Goal: Information Seeking & Learning: Compare options

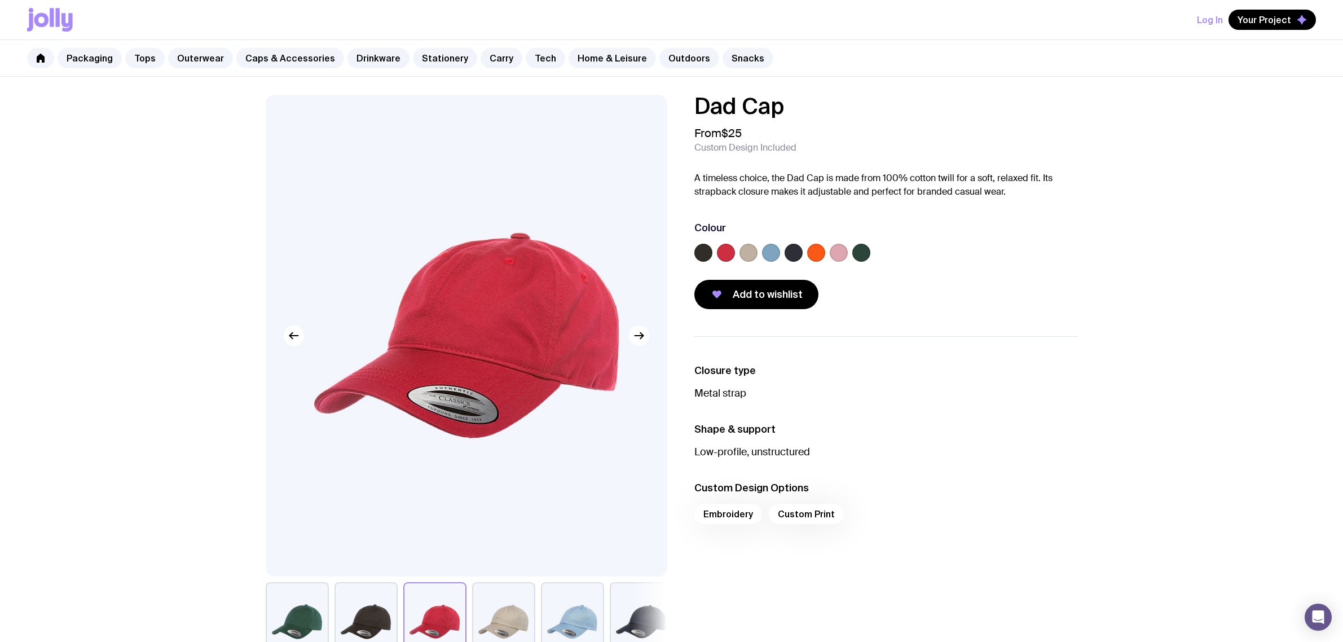
click at [639, 339] on icon "button" at bounding box center [639, 336] width 14 height 14
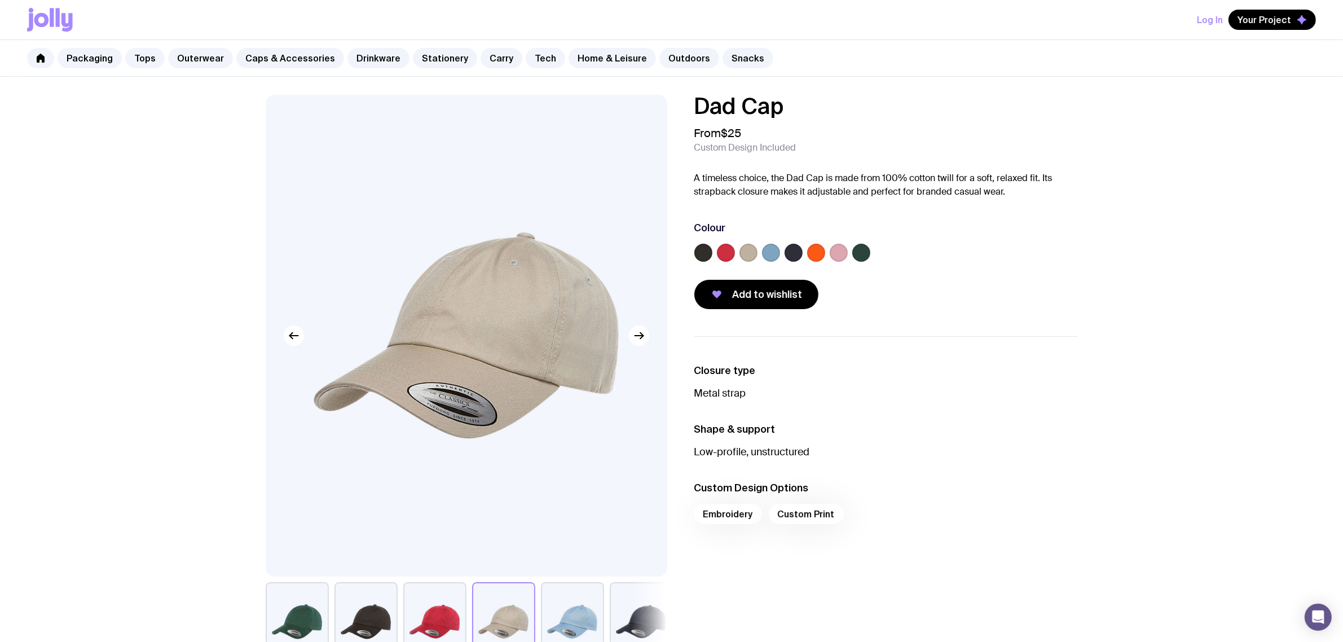
click at [639, 339] on icon "button" at bounding box center [639, 336] width 14 height 14
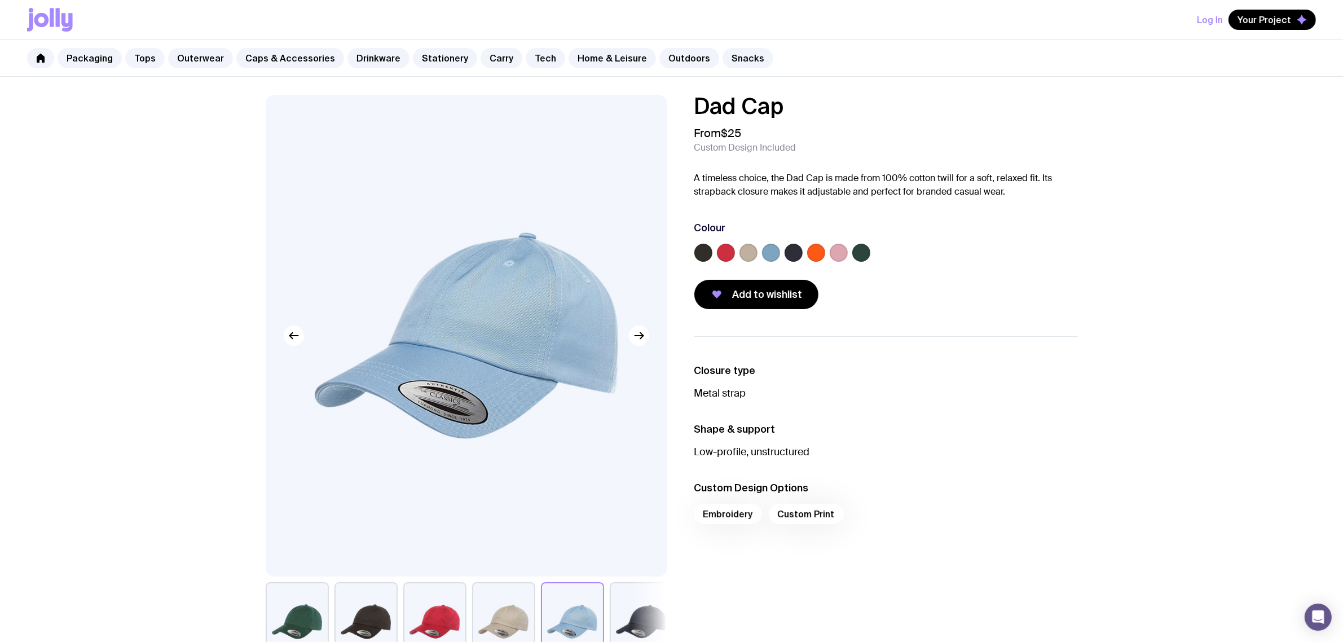
click at [440, 613] on button "button" at bounding box center [434, 621] width 63 height 79
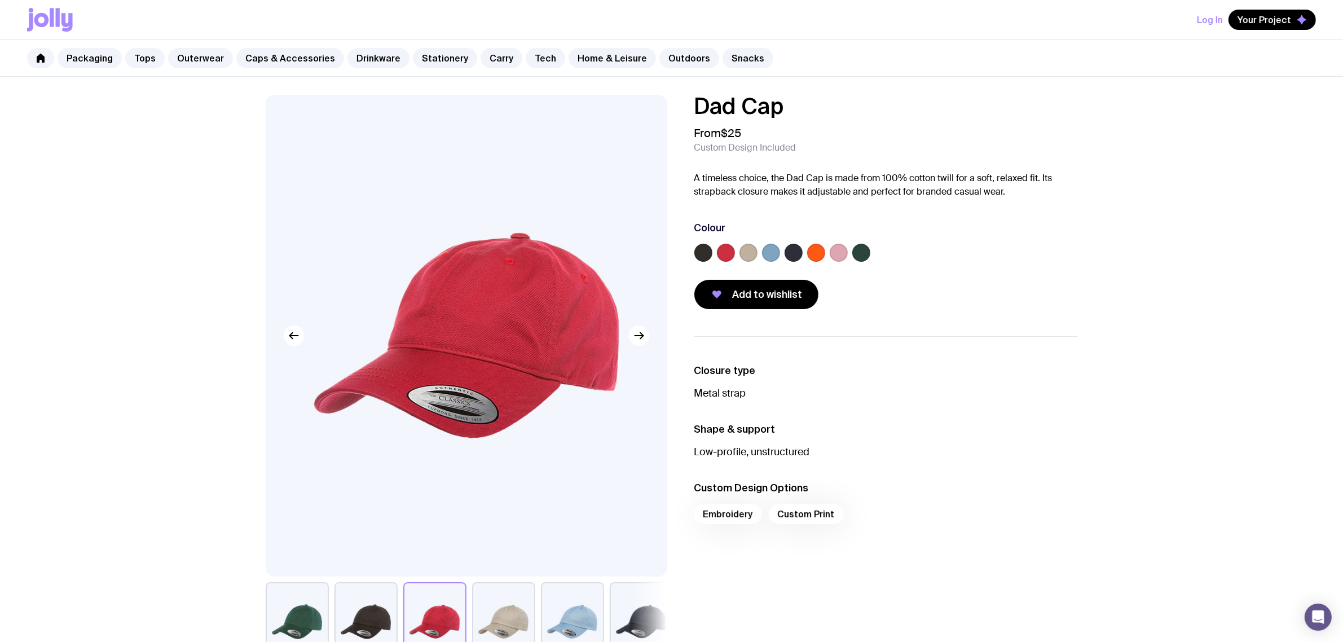
click at [719, 254] on label at bounding box center [726, 253] width 18 height 18
click at [0, 0] on input "radio" at bounding box center [0, 0] width 0 height 0
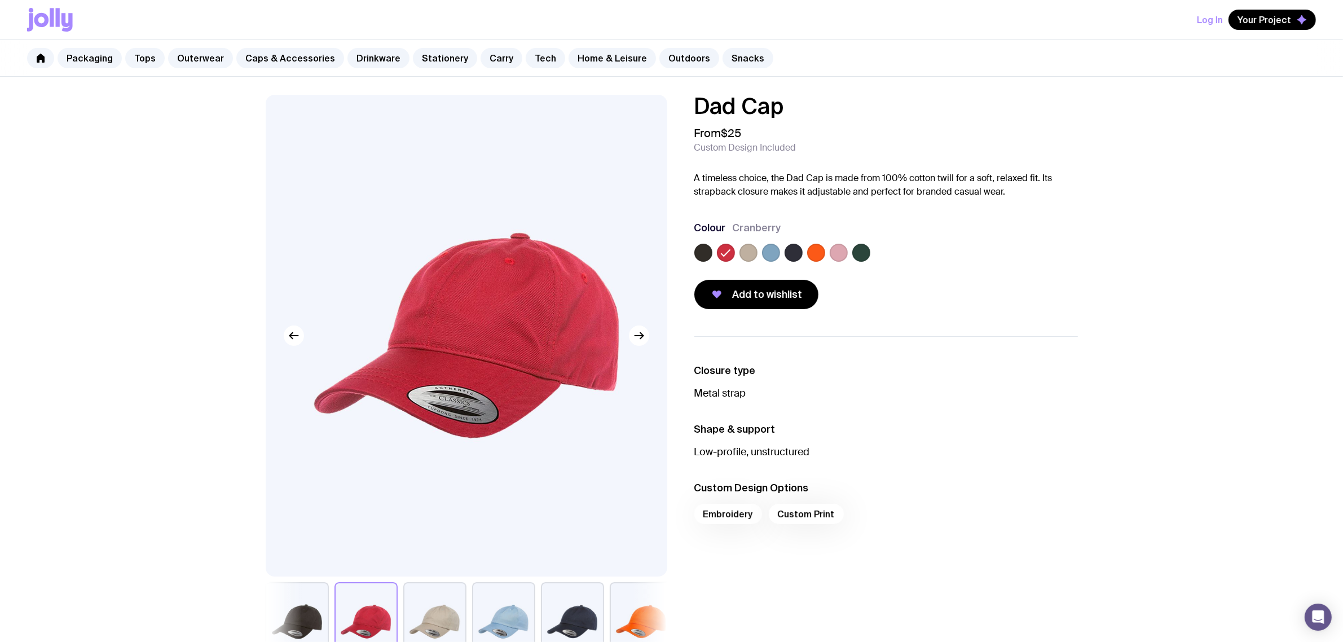
click at [719, 254] on icon at bounding box center [726, 253] width 14 height 14
click at [0, 0] on input "radio" at bounding box center [0, 0] width 0 height 0
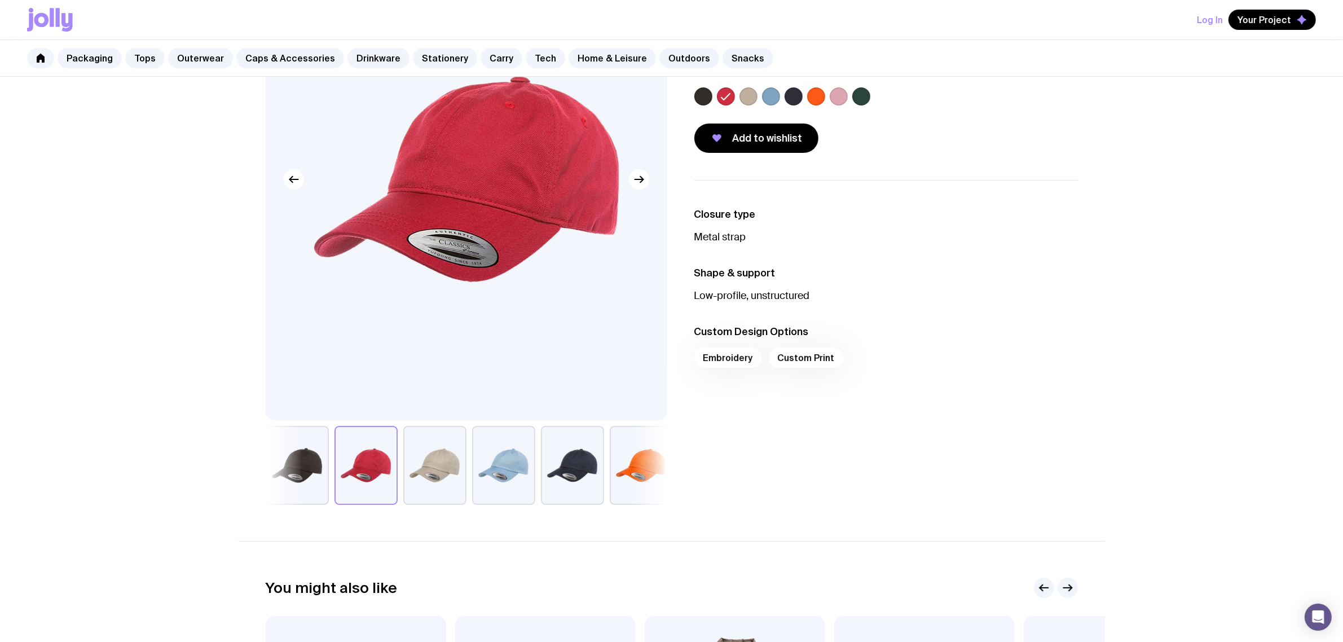
scroll to position [282, 0]
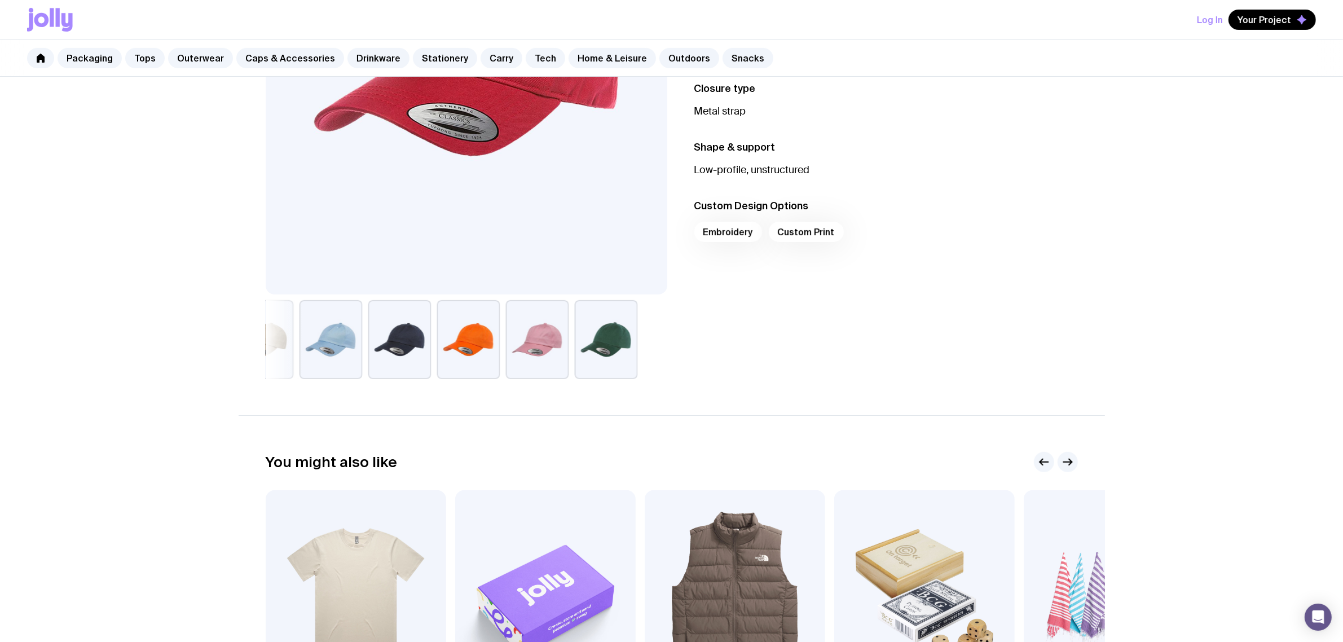
drag, startPoint x: 640, startPoint y: 360, endPoint x: 179, endPoint y: 364, distance: 460.9
click at [174, 362] on div "Dad Cap From $25 Custom Design Included A timeless choice, the Dad Cap is made …" at bounding box center [671, 303] width 1343 height 1016
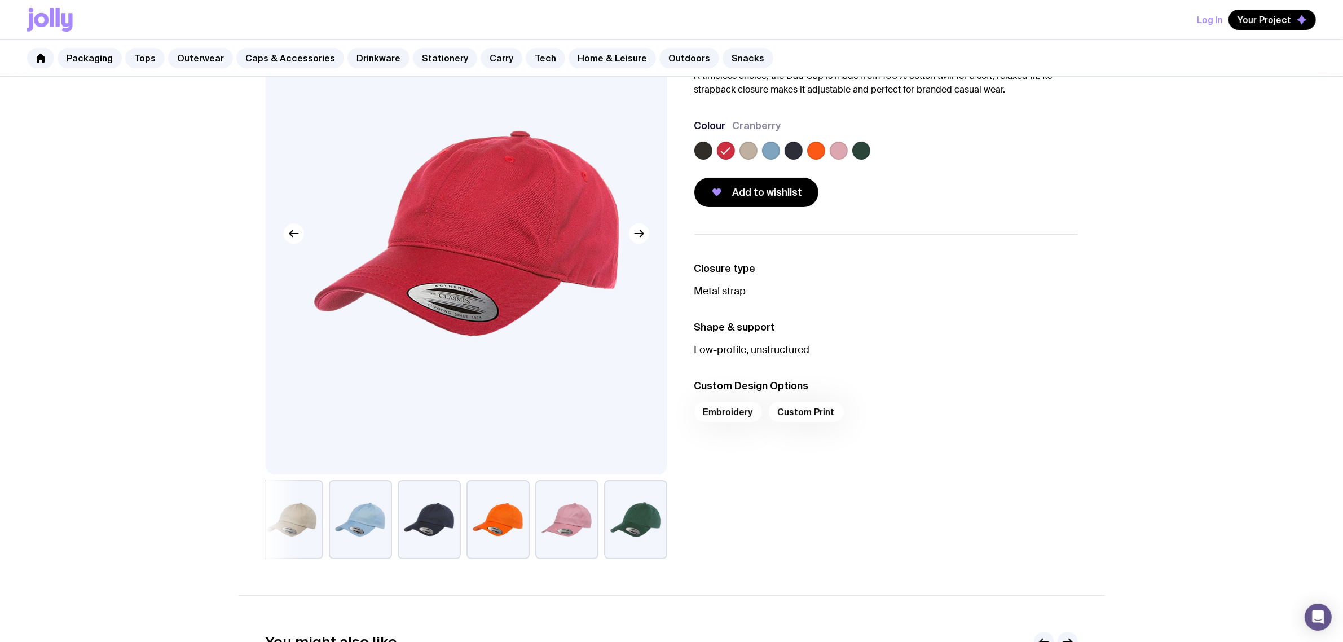
scroll to position [0, 0]
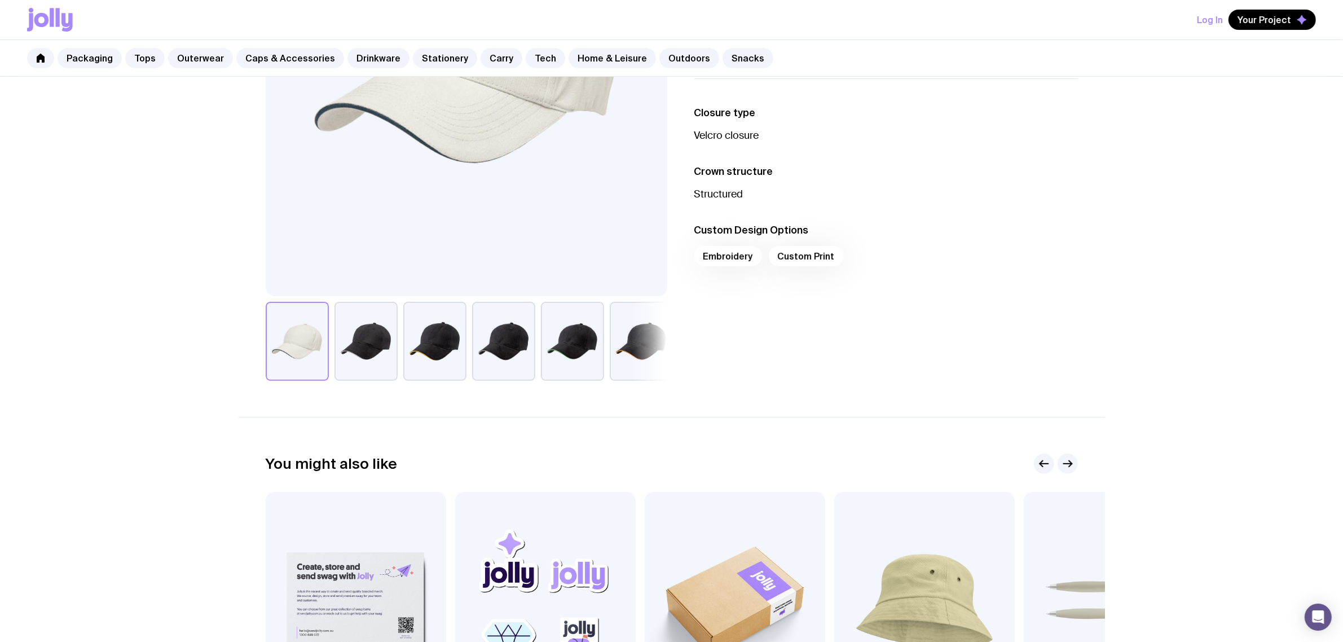
scroll to position [282, 0]
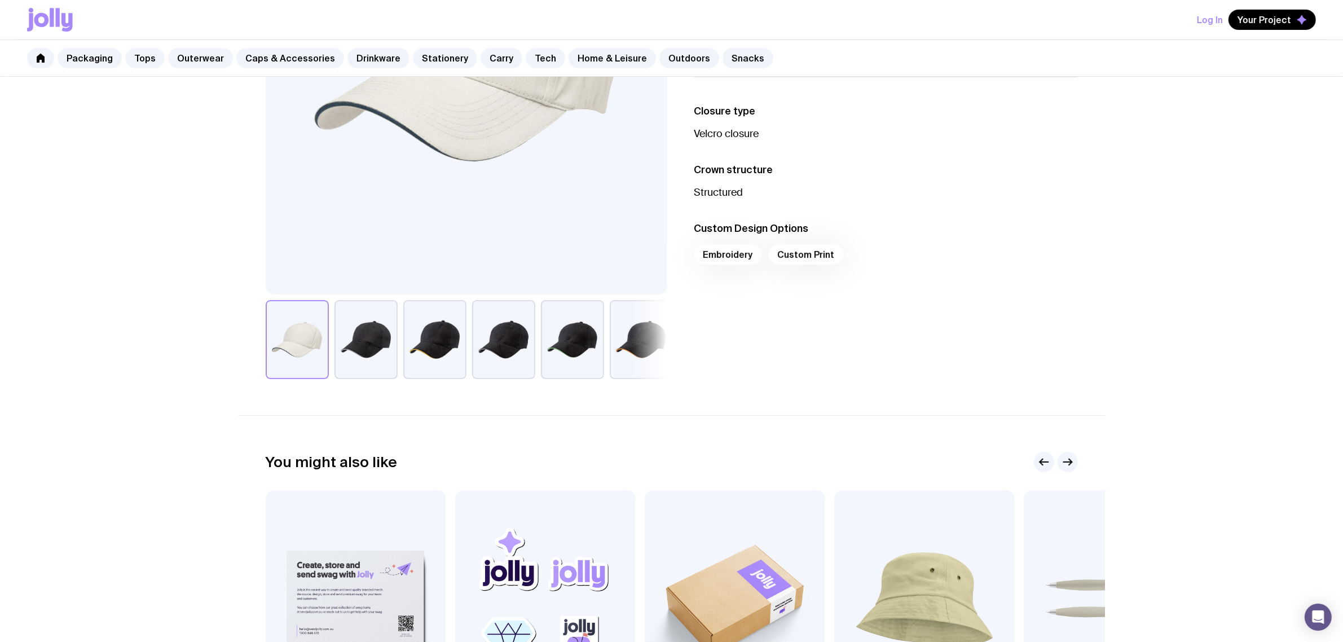
click at [624, 340] on button "button" at bounding box center [641, 339] width 63 height 79
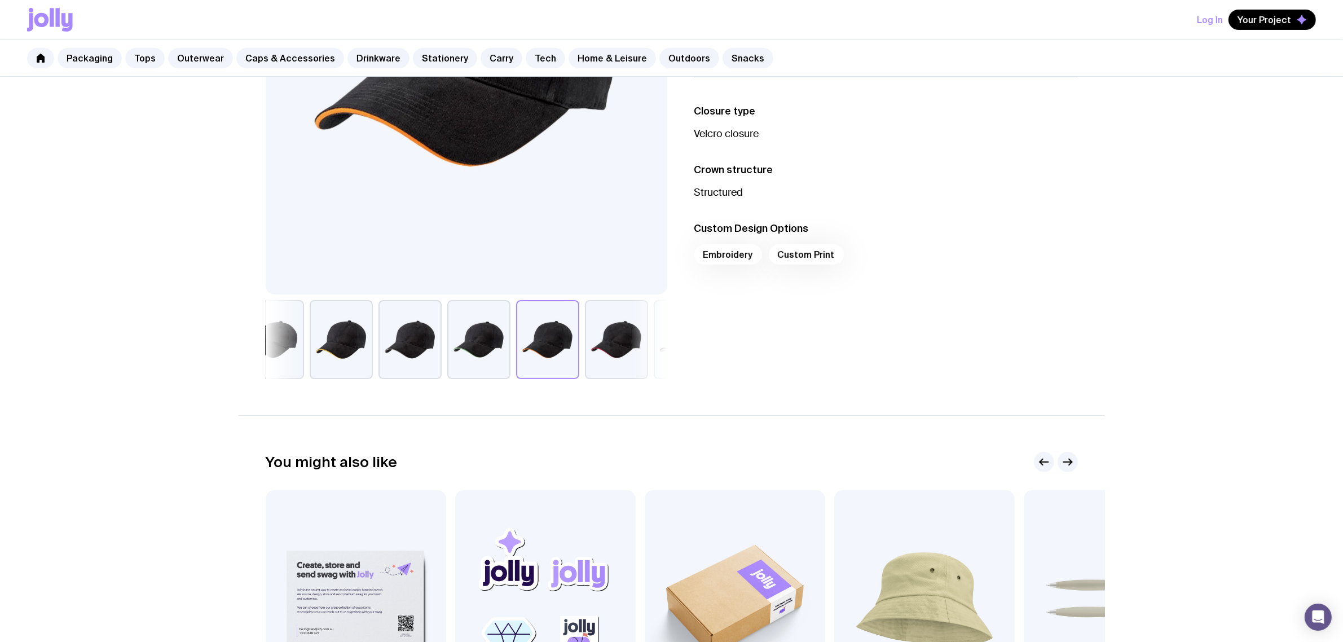
drag, startPoint x: 432, startPoint y: 339, endPoint x: 131, endPoint y: 326, distance: 300.4
click at [133, 326] on div "Twin Peak Cap From $10 Custom Design Included The Twin Peak Cap features a cont…" at bounding box center [671, 303] width 1343 height 1016
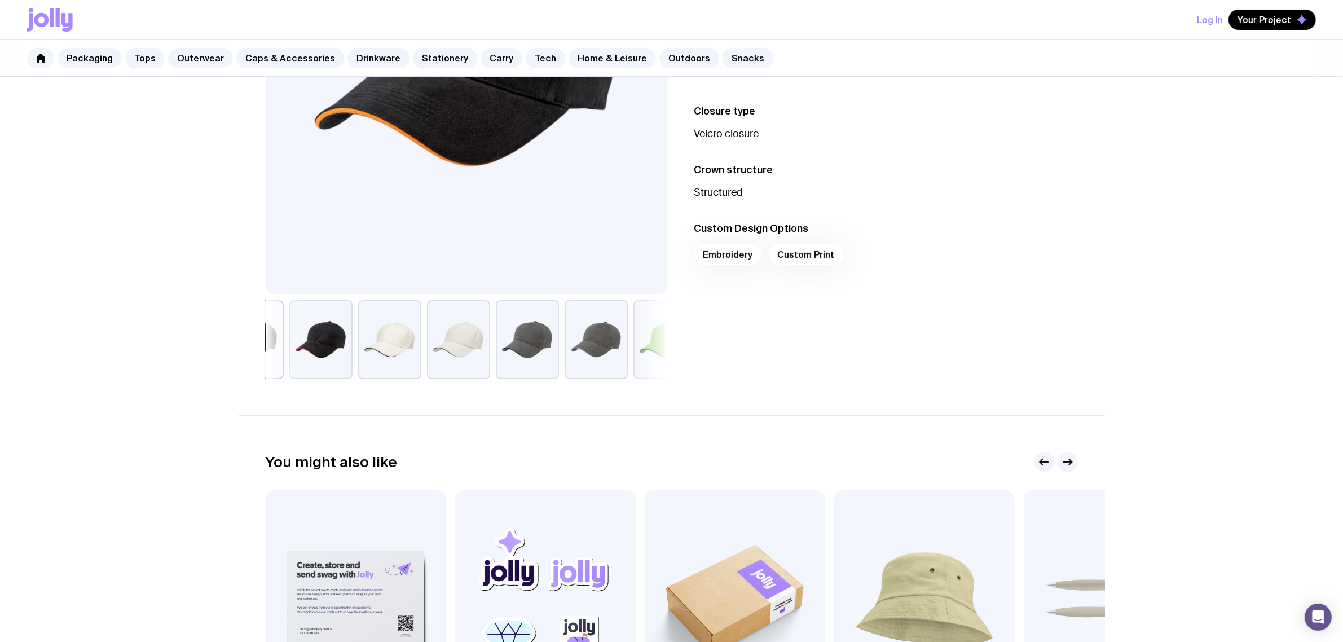
drag, startPoint x: 522, startPoint y: 345, endPoint x: 323, endPoint y: 364, distance: 200.1
click at [246, 360] on div "Twin Peak Cap From $10 Custom Design Included The Twin Peak Cap features a cont…" at bounding box center [672, 96] width 867 height 566
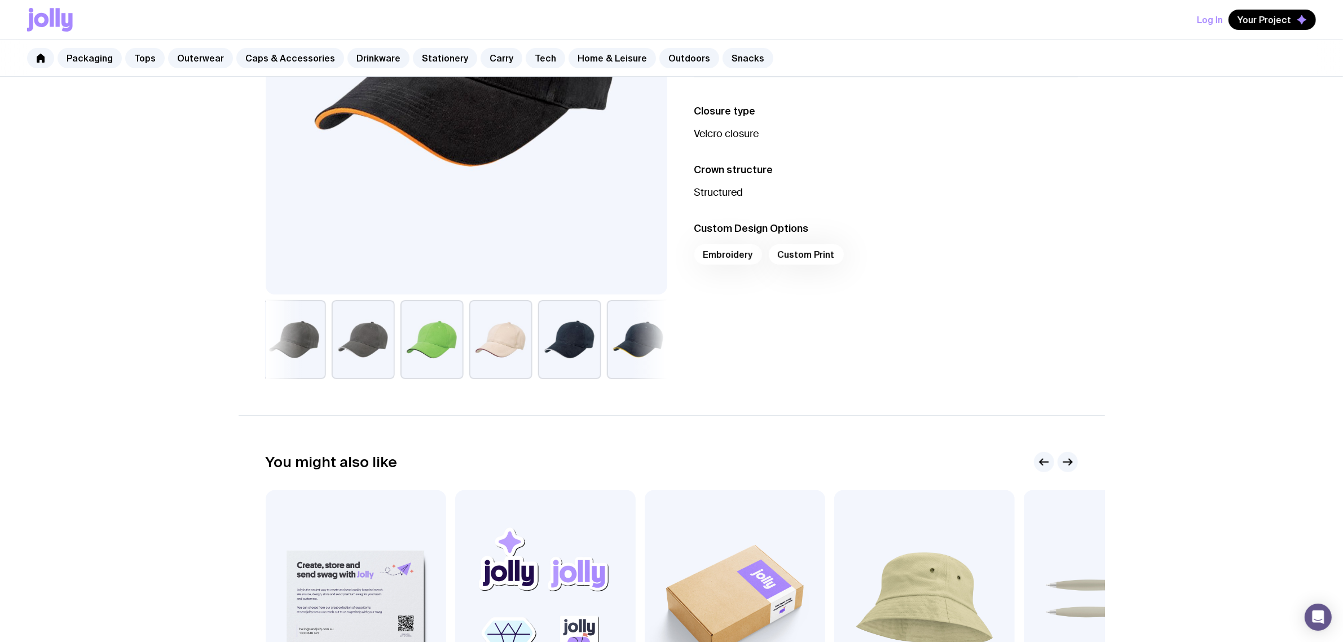
drag, startPoint x: 608, startPoint y: 341, endPoint x: 398, endPoint y: 350, distance: 210.6
click at [399, 350] on div at bounding box center [467, 339] width 402 height 79
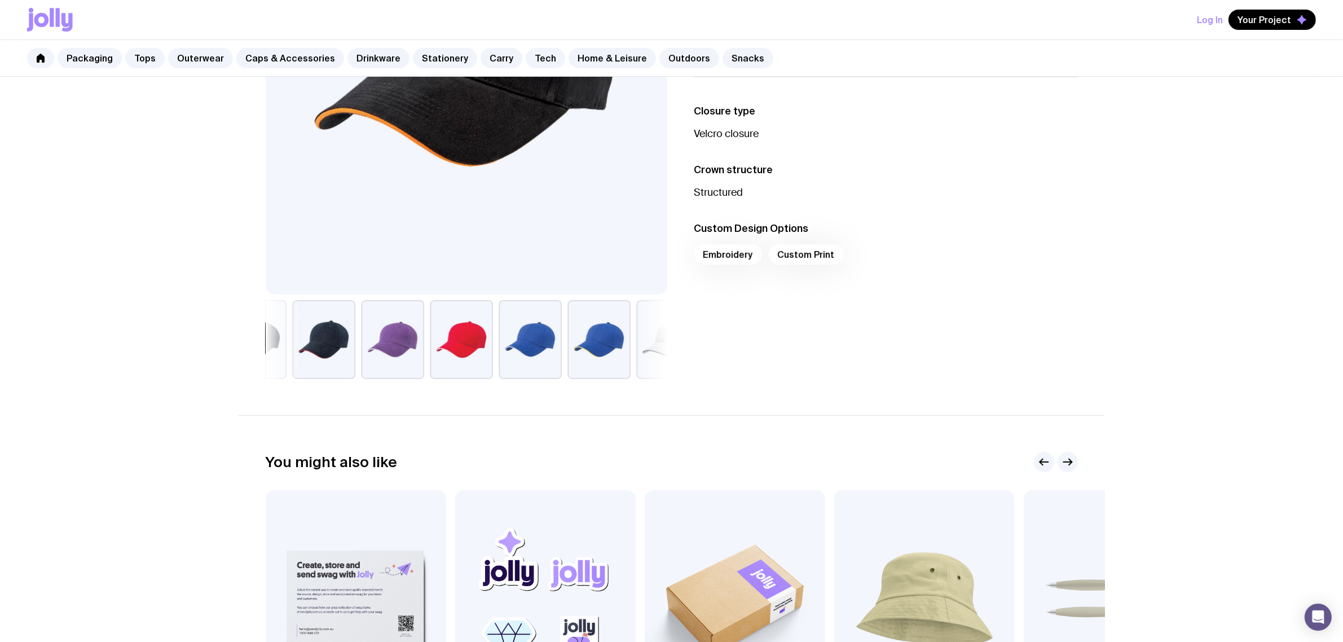
drag, startPoint x: 498, startPoint y: 345, endPoint x: 292, endPoint y: 349, distance: 206.0
click at [292, 349] on button "button" at bounding box center [323, 339] width 63 height 79
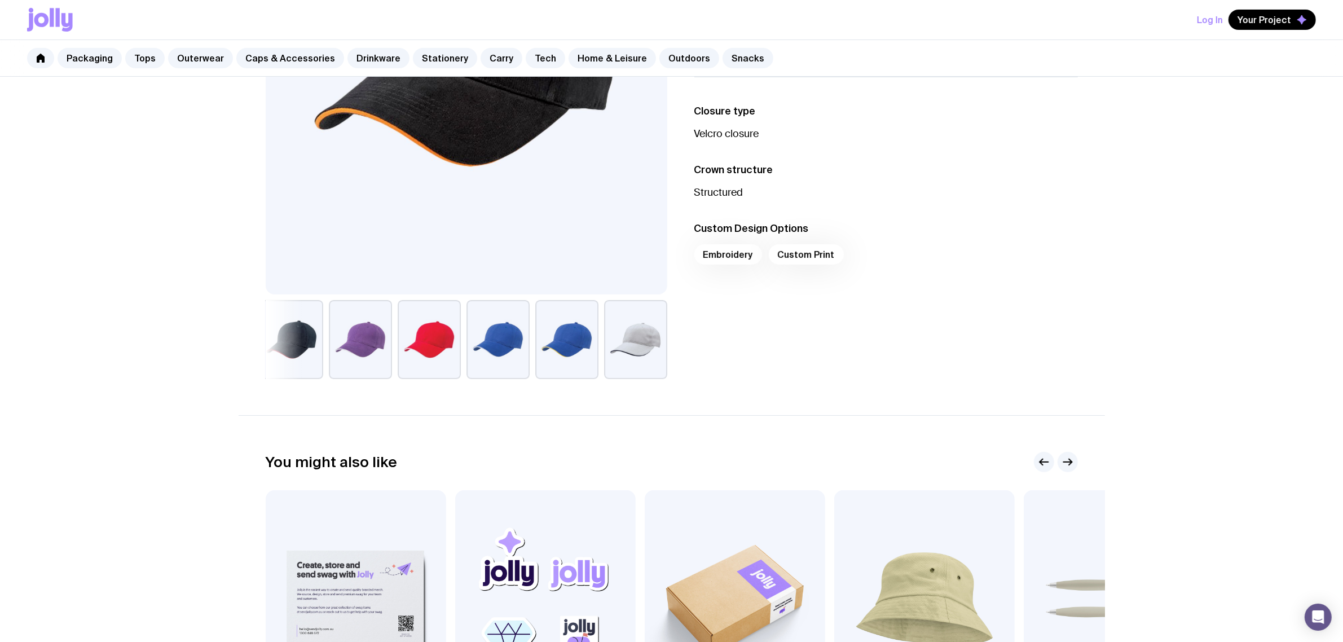
drag, startPoint x: 529, startPoint y: 340, endPoint x: 221, endPoint y: 360, distance: 308.1
click at [111, 371] on div "Twin Peak Cap From $10 Custom Design Included The Twin Peak Cap features a cont…" at bounding box center [671, 303] width 1343 height 1016
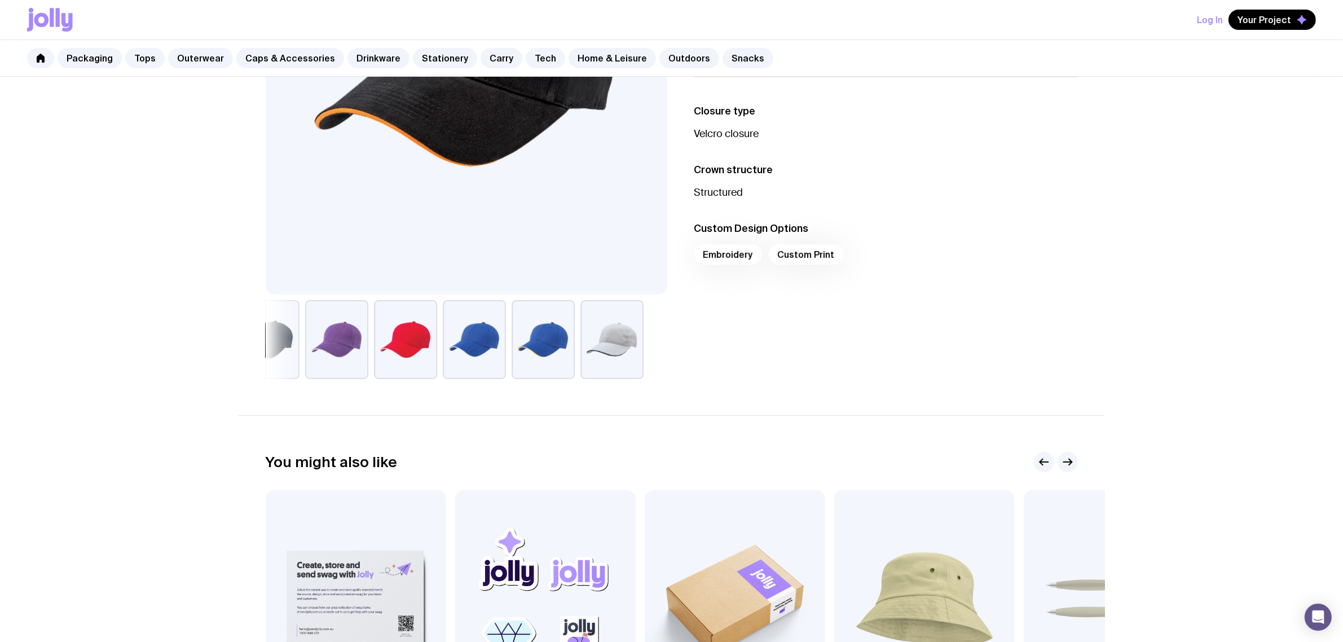
drag, startPoint x: 615, startPoint y: 347, endPoint x: 460, endPoint y: 346, distance: 154.6
click at [460, 346] on div at bounding box center [467, 339] width 402 height 79
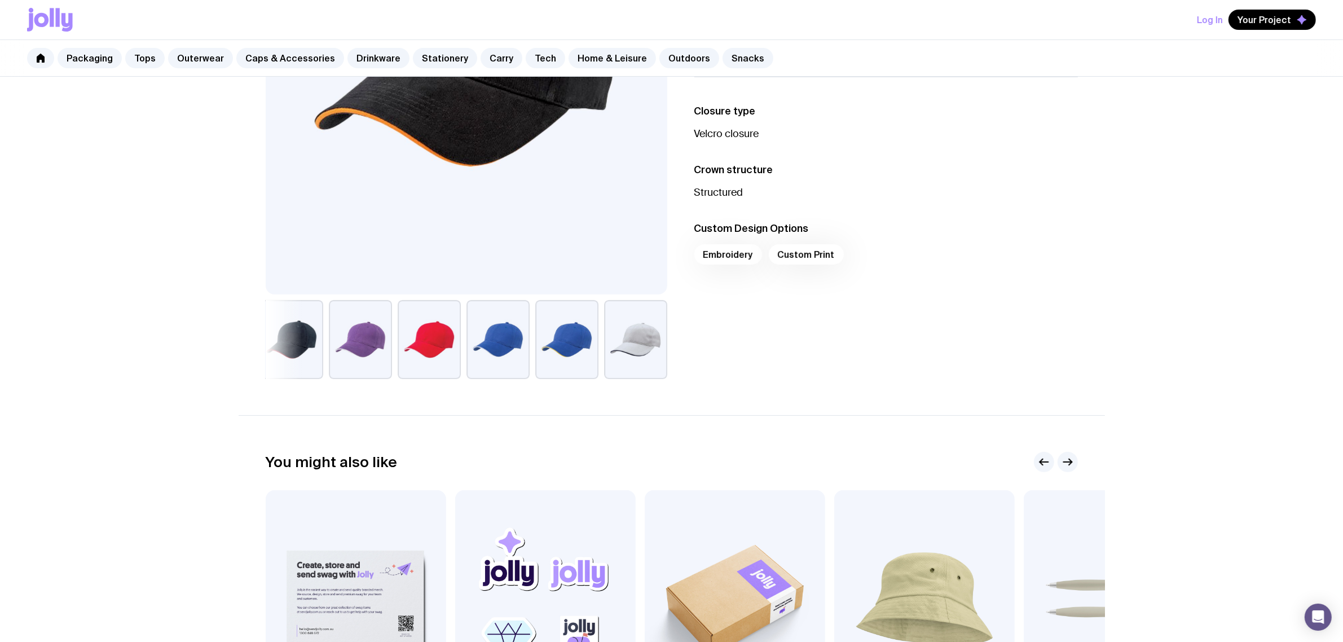
click at [429, 337] on button "button" at bounding box center [429, 339] width 63 height 79
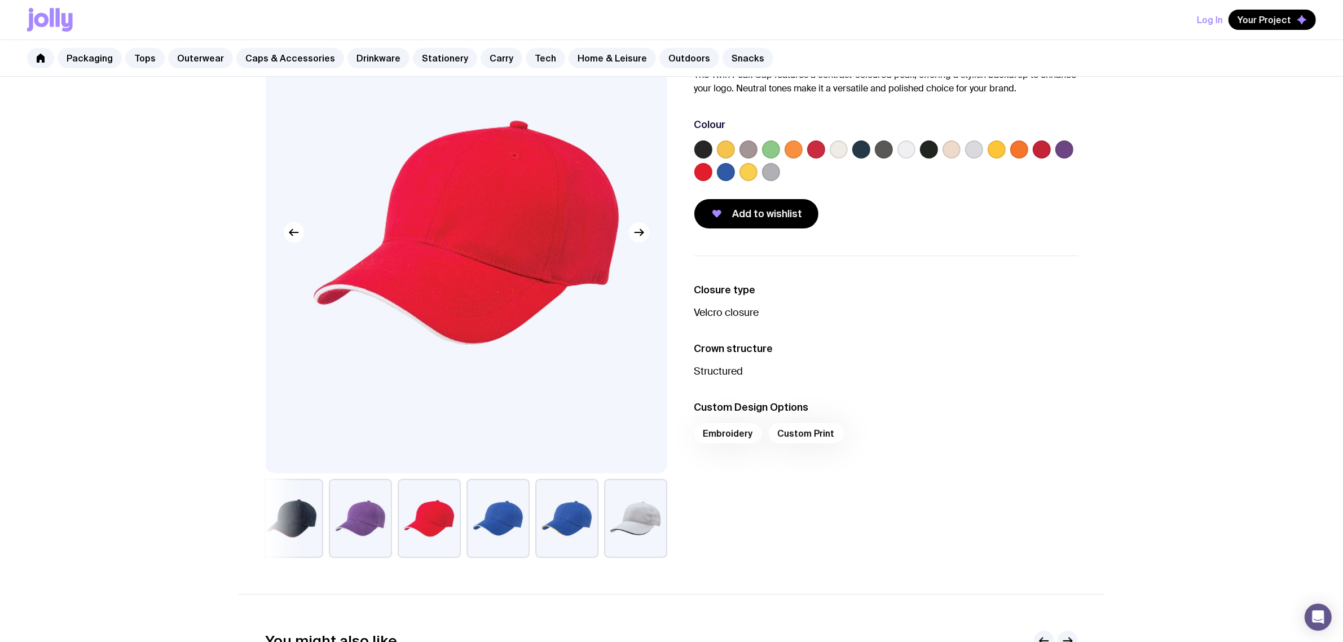
scroll to position [0, 0]
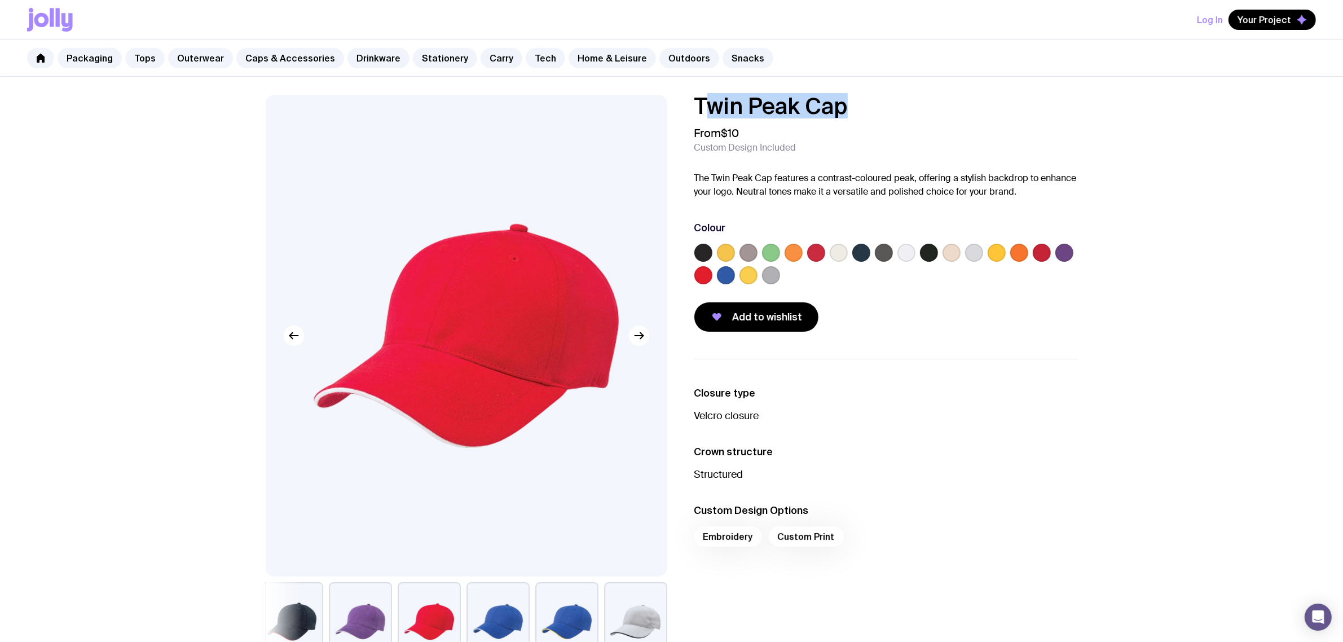
drag, startPoint x: 729, startPoint y: 111, endPoint x: 663, endPoint y: 122, distance: 67.0
click at [635, 108] on div "Twin Peak Cap From $10 Custom Design Included The Twin Peak Cap features a cont…" at bounding box center [672, 378] width 867 height 566
copy h1 "Twin Peak Cap"
click at [701, 275] on label at bounding box center [703, 275] width 18 height 18
click at [0, 0] on input "radio" at bounding box center [0, 0] width 0 height 0
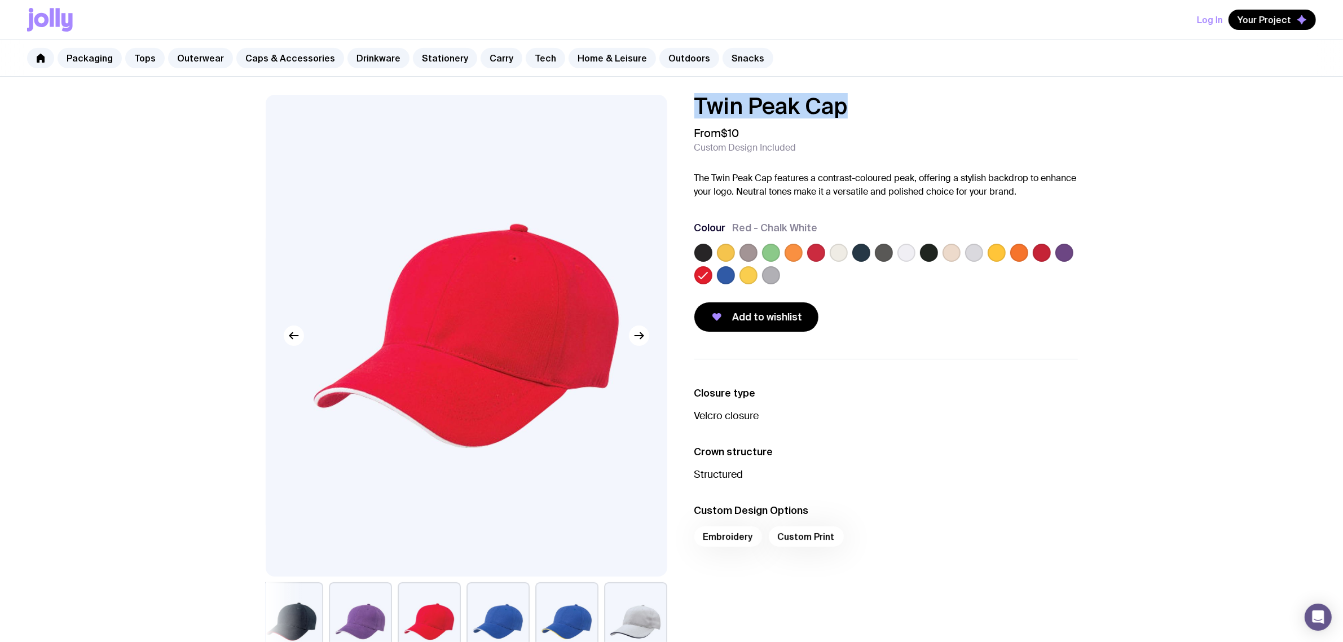
click at [701, 275] on icon at bounding box center [704, 276] width 14 height 14
click at [0, 0] on input "radio" at bounding box center [0, 0] width 0 height 0
click at [701, 274] on icon at bounding box center [704, 276] width 14 height 14
click at [0, 0] on input "radio" at bounding box center [0, 0] width 0 height 0
click at [821, 254] on label at bounding box center [816, 253] width 18 height 18
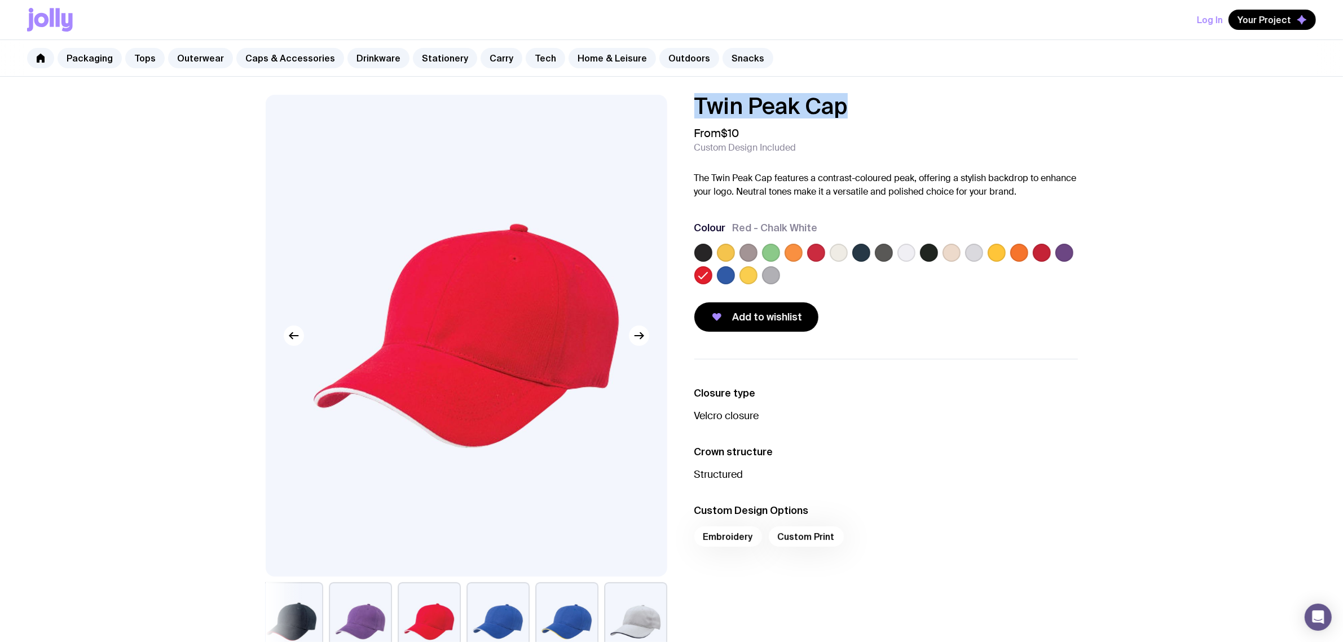
click at [0, 0] on input "radio" at bounding box center [0, 0] width 0 height 0
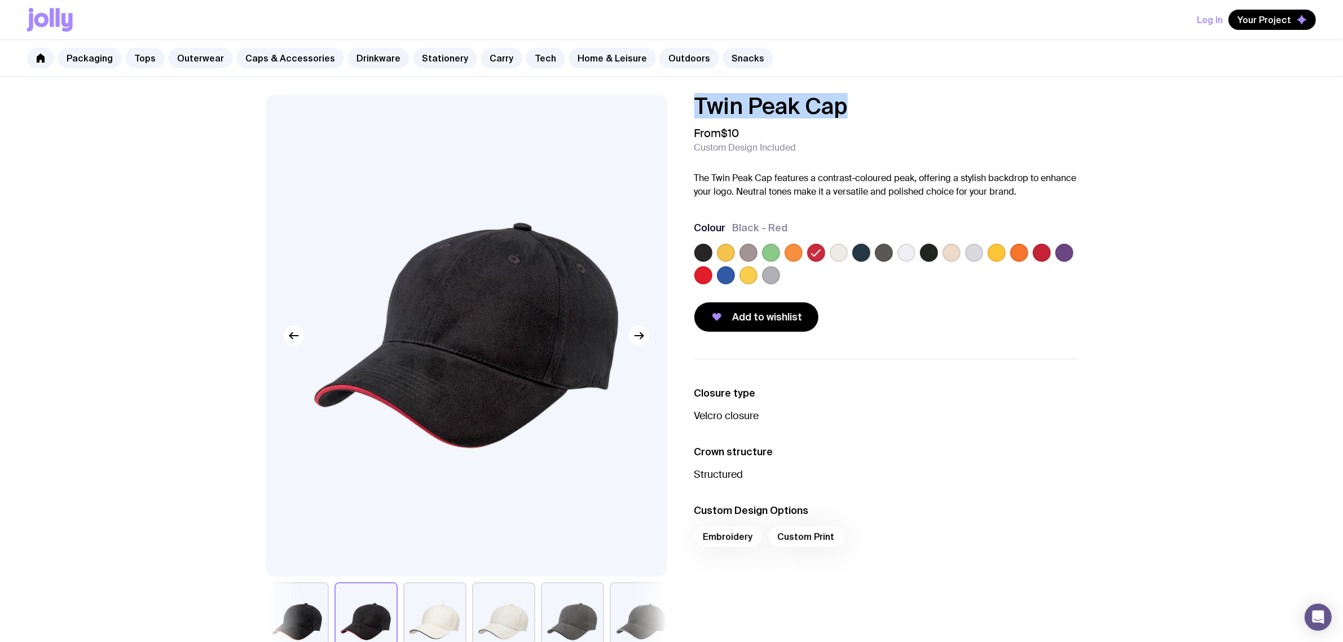
click at [1040, 256] on label at bounding box center [1042, 253] width 18 height 18
click at [0, 0] on input "radio" at bounding box center [0, 0] width 0 height 0
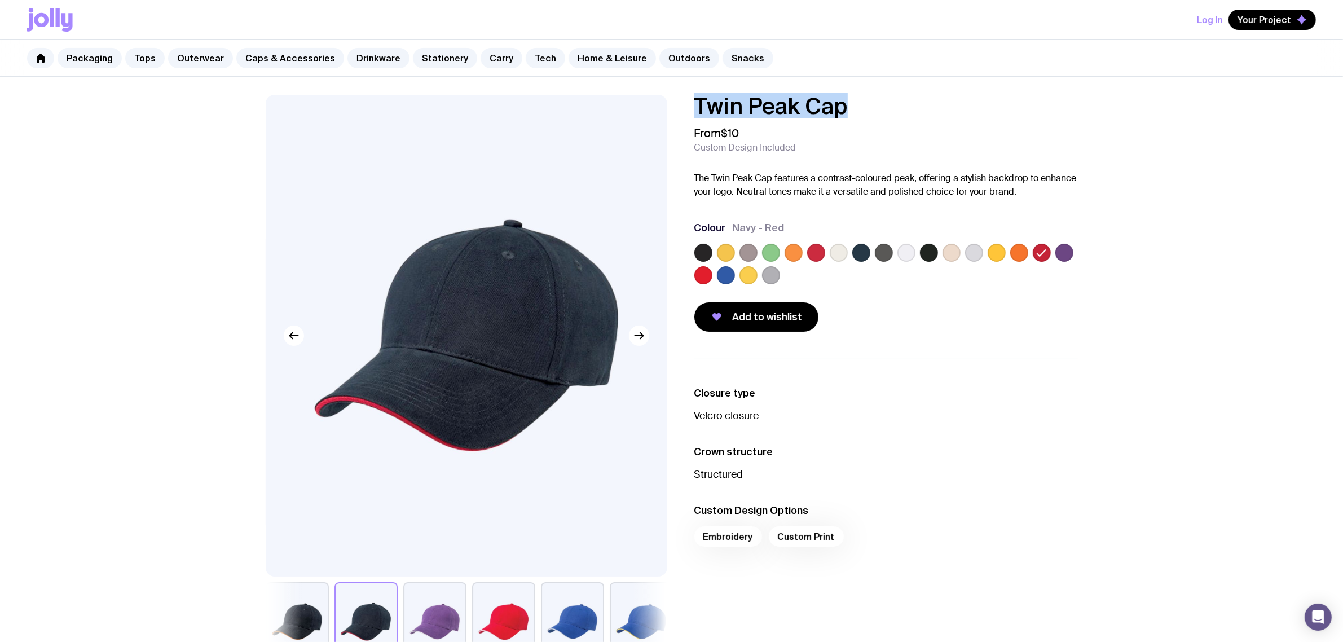
click at [711, 277] on label at bounding box center [703, 275] width 18 height 18
click at [0, 0] on input "radio" at bounding box center [0, 0] width 0 height 0
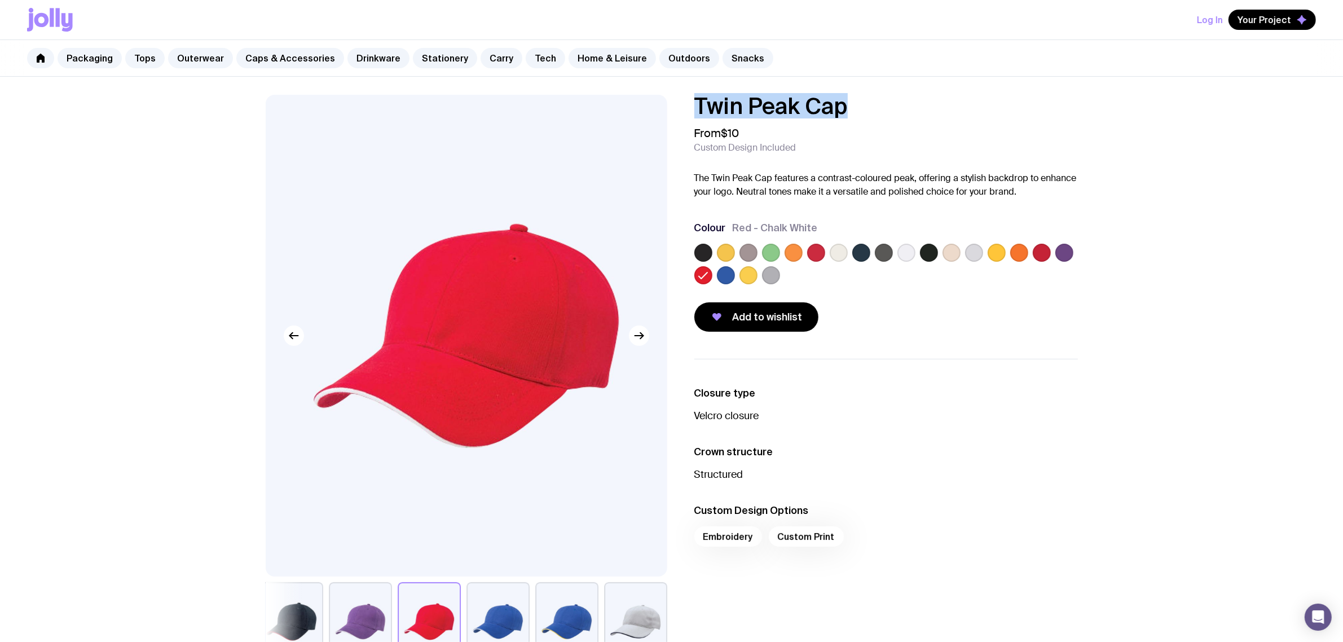
click at [709, 271] on icon at bounding box center [704, 276] width 14 height 14
click at [0, 0] on input "radio" at bounding box center [0, 0] width 0 height 0
click at [708, 271] on icon at bounding box center [704, 276] width 14 height 14
click at [0, 0] on input "radio" at bounding box center [0, 0] width 0 height 0
click at [708, 271] on icon at bounding box center [704, 276] width 14 height 14
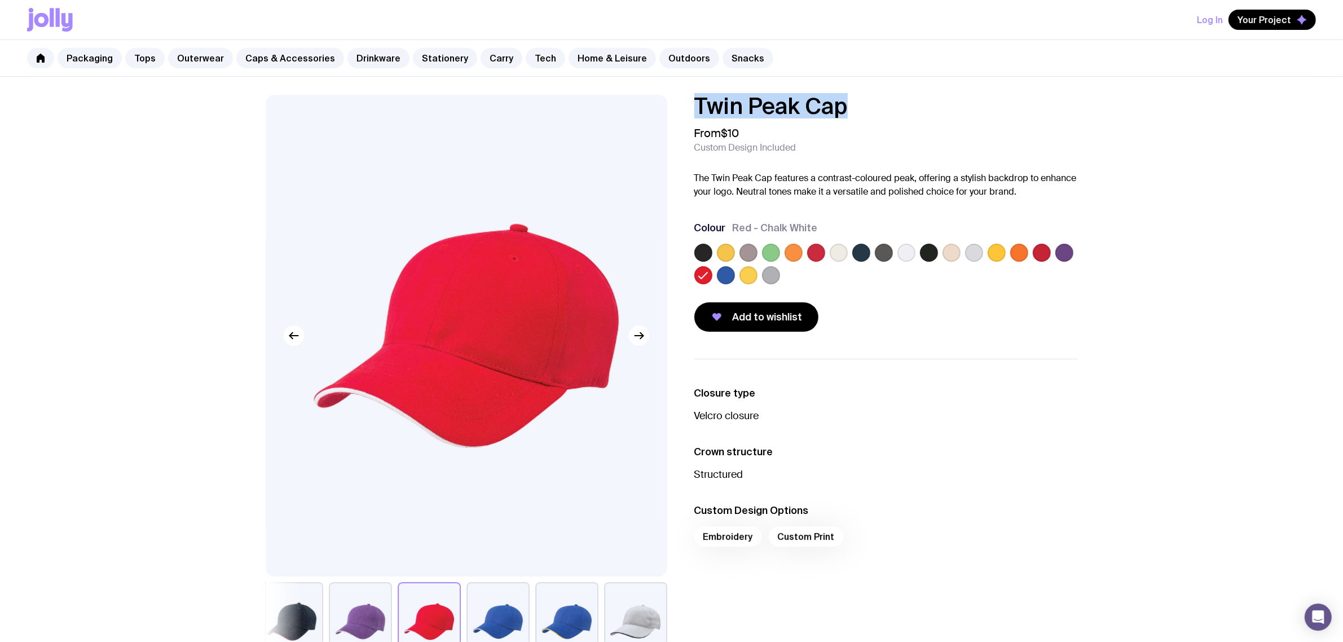
click at [0, 0] on input "radio" at bounding box center [0, 0] width 0 height 0
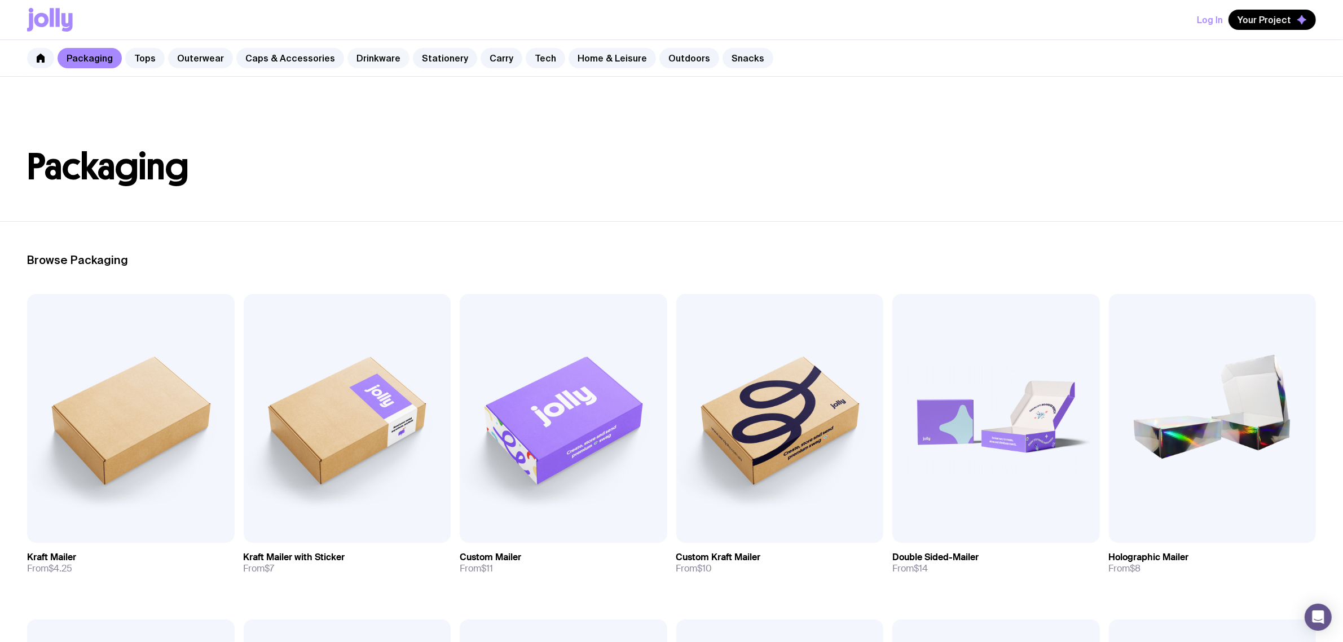
click at [368, 58] on link "Drinkware" at bounding box center [379, 58] width 62 height 20
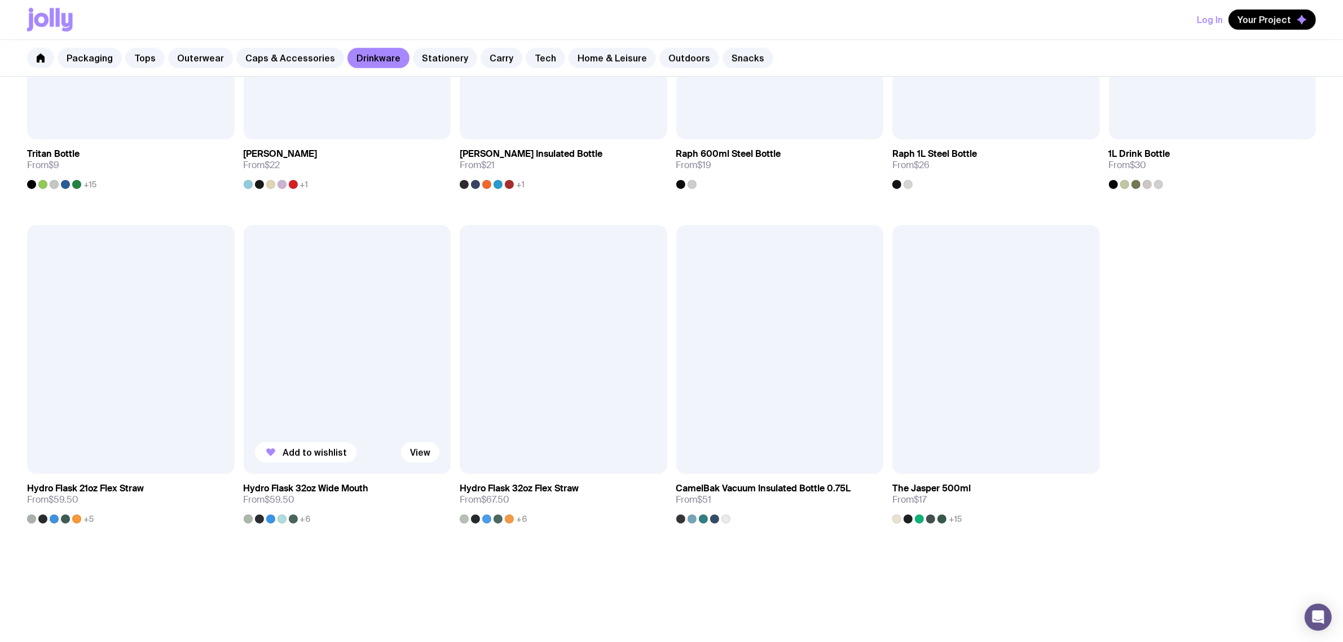
scroll to position [1075, 0]
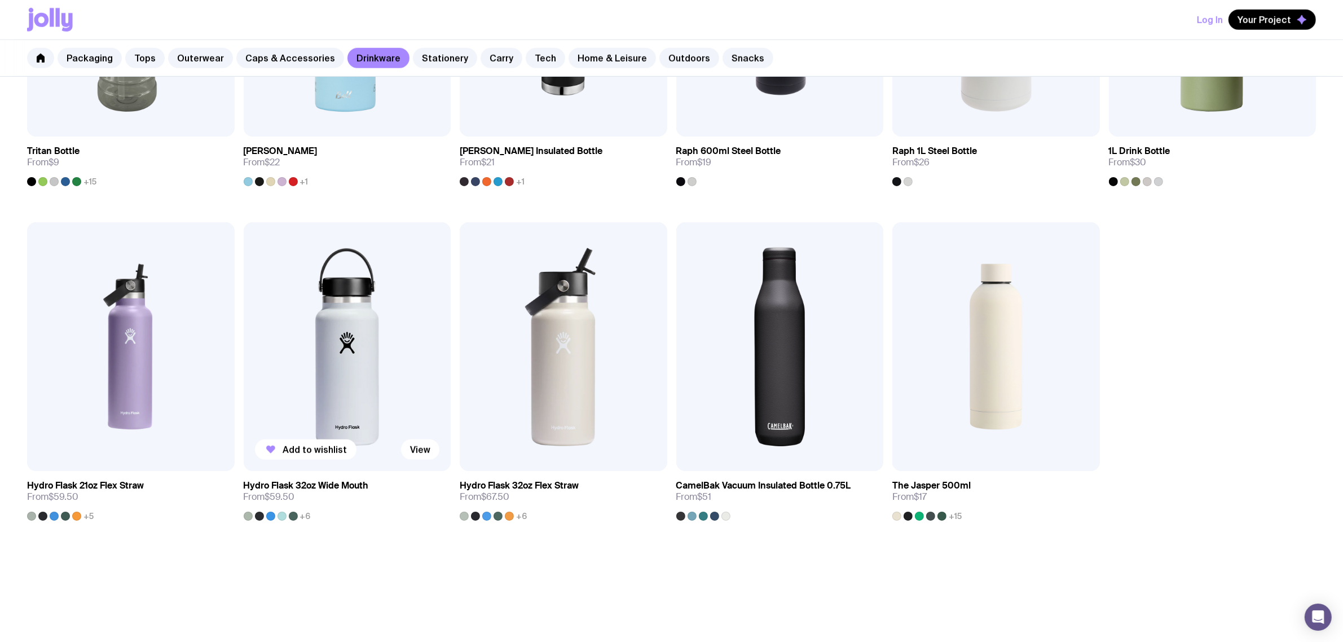
click at [345, 375] on img at bounding box center [348, 346] width 208 height 249
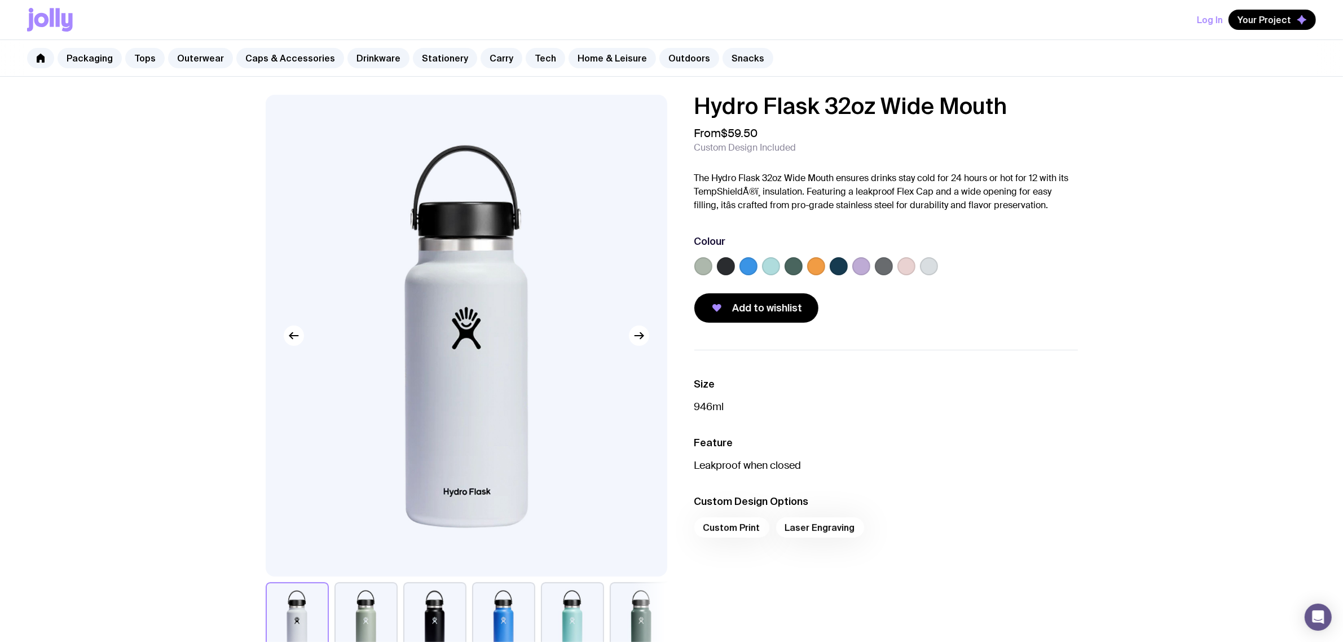
click at [1032, 86] on div "Hydro Flask 32oz Wide Mouth From $59.50 Custom Design Included The Hydro Flask …" at bounding box center [671, 585] width 1343 height 1016
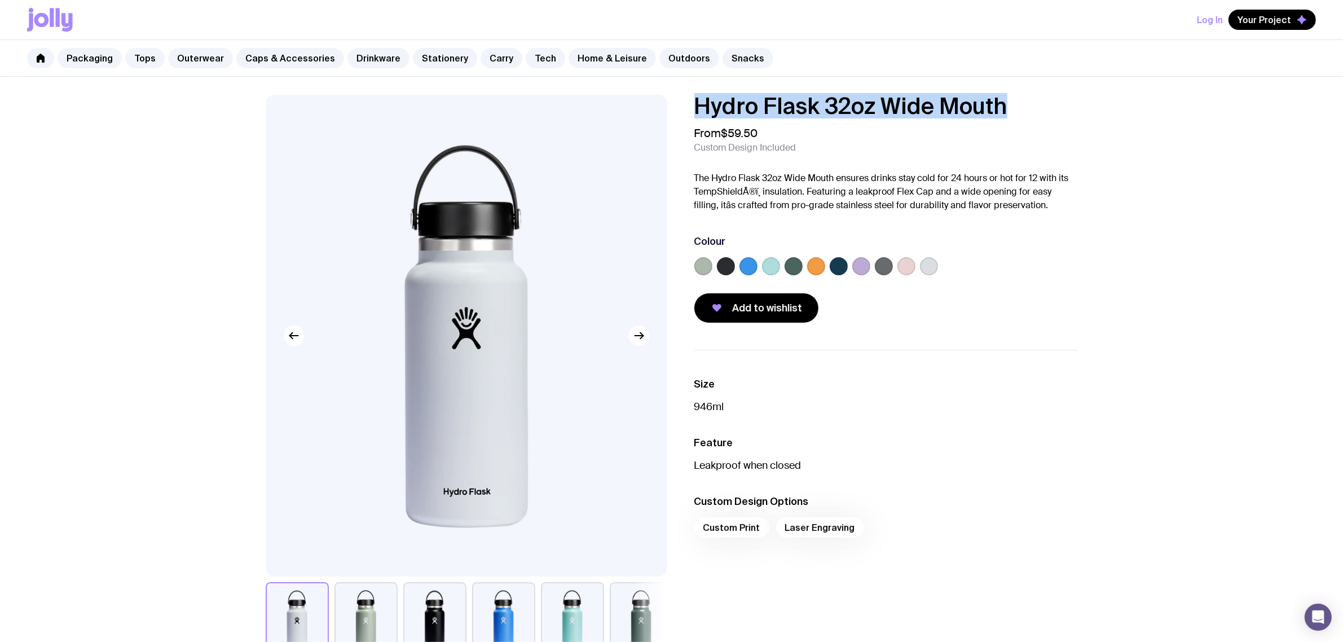
drag, startPoint x: 1017, startPoint y: 104, endPoint x: 689, endPoint y: 99, distance: 327.8
click at [689, 100] on div "Hydro Flask 32oz Wide Mouth From $59.50 Custom Design Included The Hydro Flask …" at bounding box center [877, 209] width 402 height 228
copy h1 "Hydro Flask 32oz Wide Mouth"
click at [438, 64] on link "Stationery" at bounding box center [445, 58] width 64 height 20
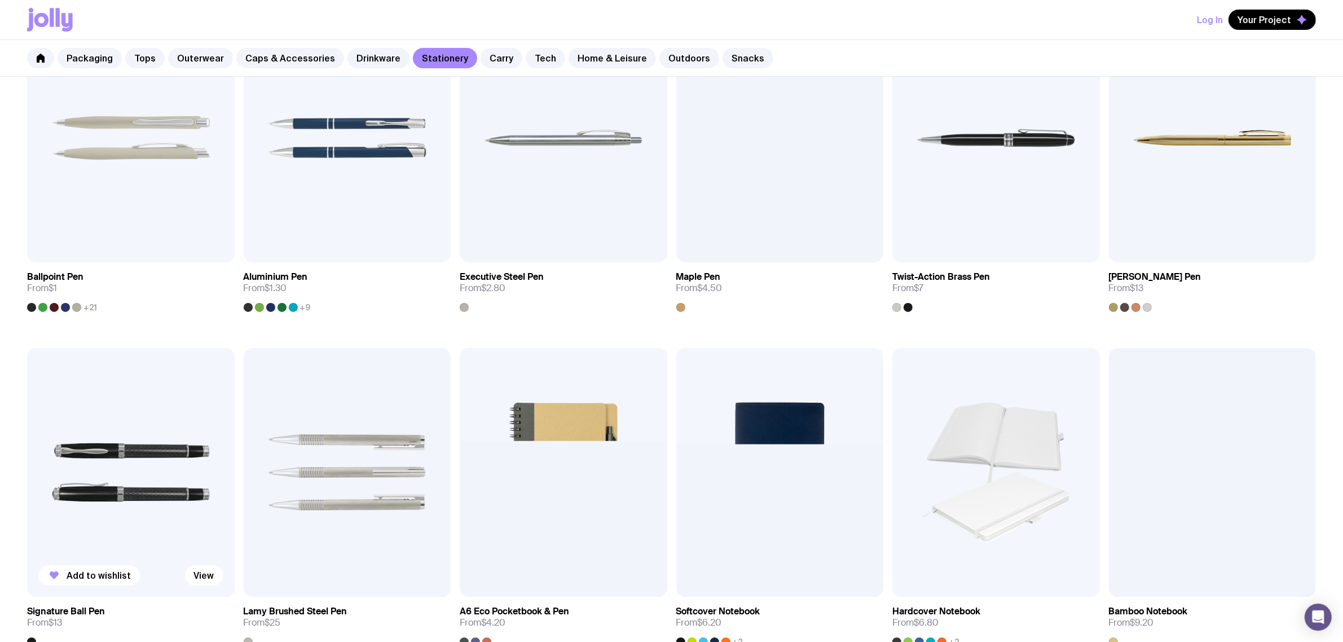
scroll to position [282, 0]
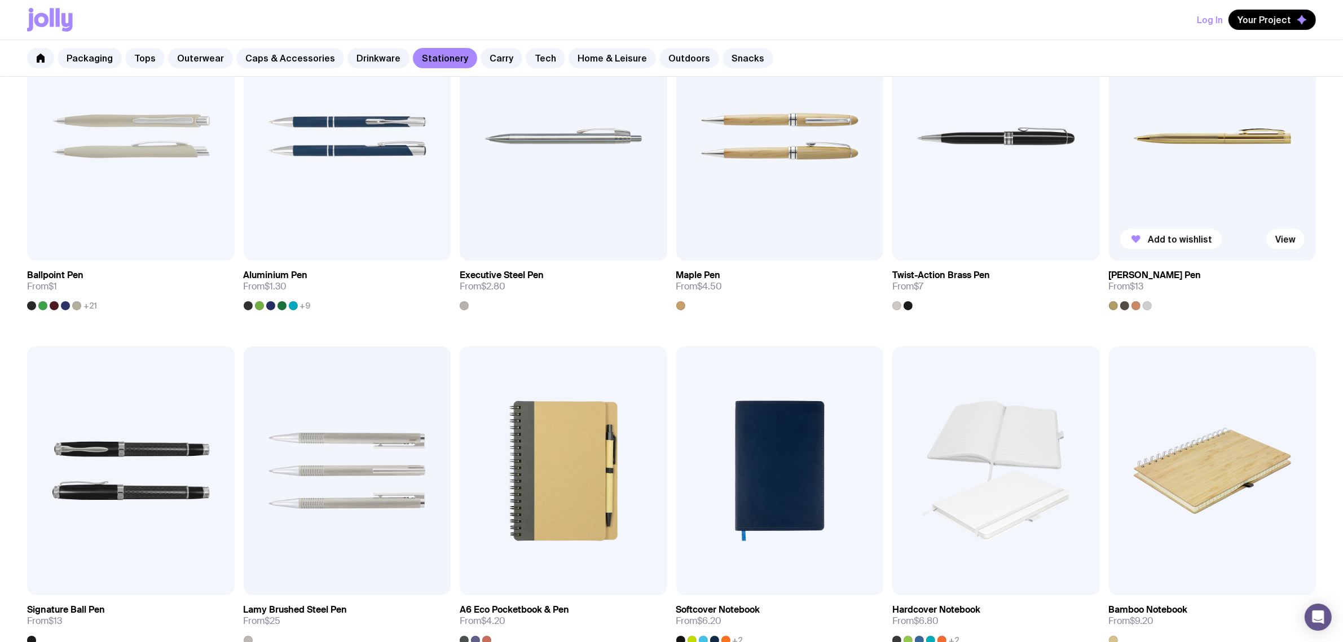
drag, startPoint x: 1191, startPoint y: 173, endPoint x: 1199, endPoint y: 171, distance: 7.5
click at [1192, 173] on img at bounding box center [1213, 136] width 208 height 249
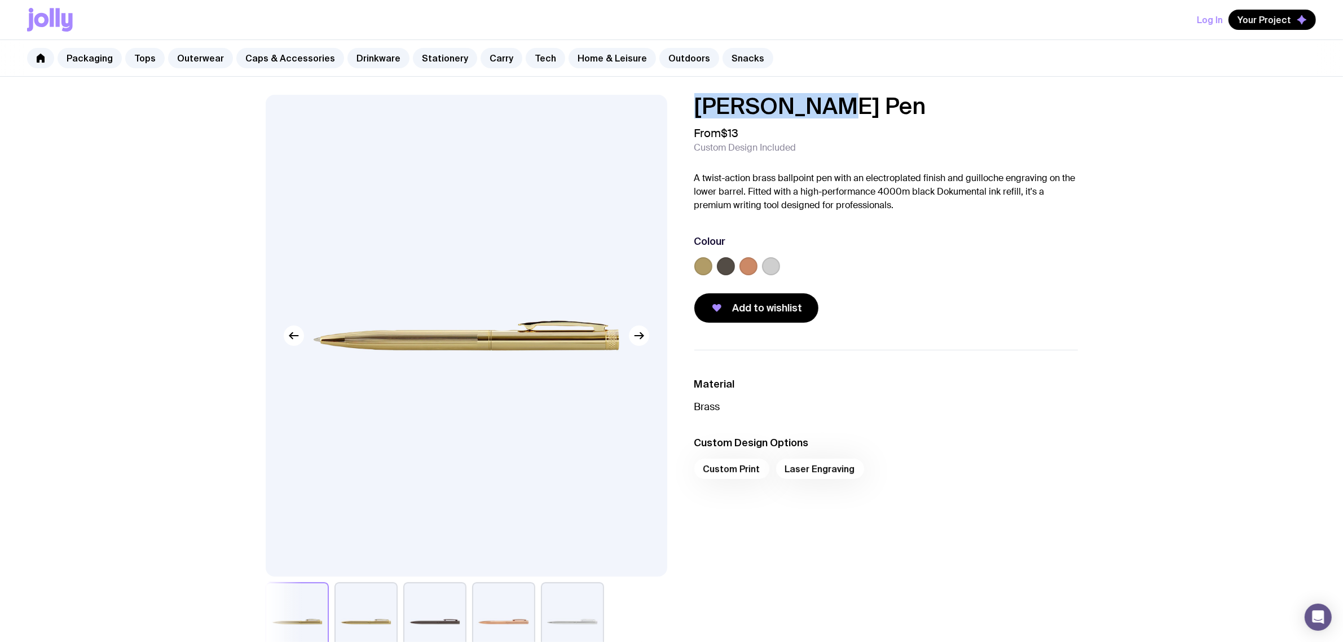
drag, startPoint x: 844, startPoint y: 111, endPoint x: 637, endPoint y: 113, distance: 206.5
click at [637, 113] on div "Kennedy Pen From $13 Custom Design Included A twist-action brass ballpoint pen …" at bounding box center [672, 378] width 867 height 566
copy h1 "Kennedy Pen"
click at [728, 272] on label at bounding box center [726, 266] width 18 height 18
click at [0, 0] on input "radio" at bounding box center [0, 0] width 0 height 0
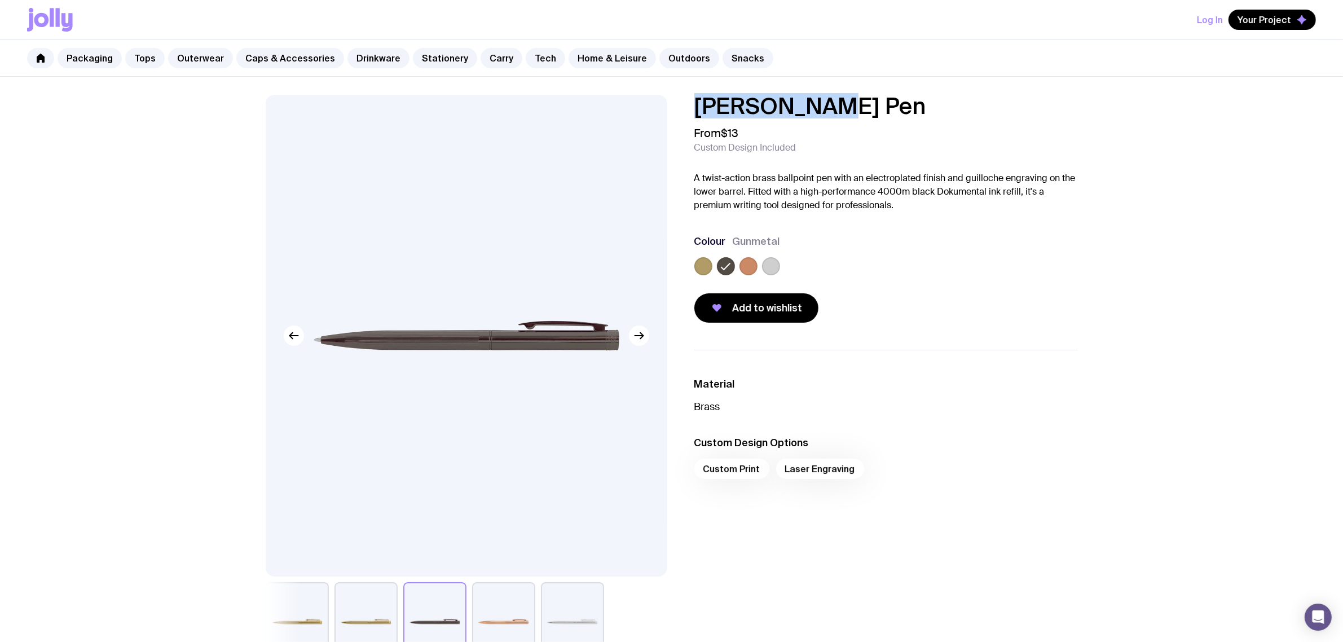
click at [749, 271] on label at bounding box center [749, 266] width 18 height 18
click at [0, 0] on input "radio" at bounding box center [0, 0] width 0 height 0
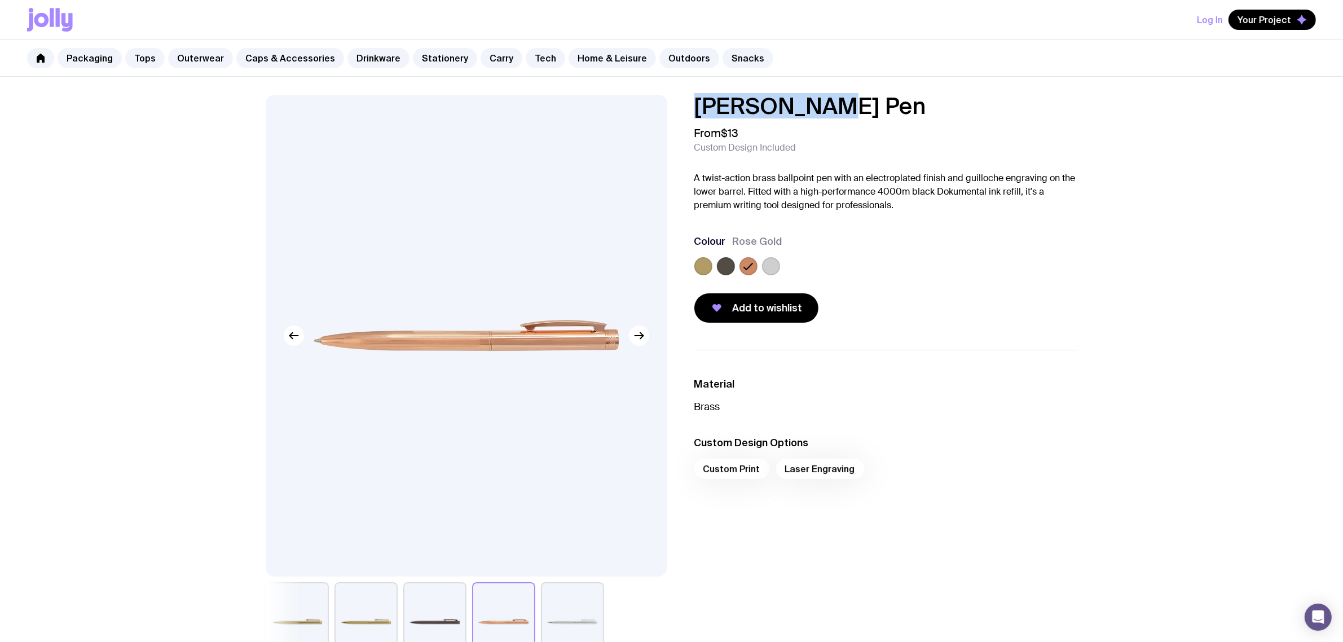
click at [768, 269] on label at bounding box center [771, 266] width 18 height 18
click at [0, 0] on input "radio" at bounding box center [0, 0] width 0 height 0
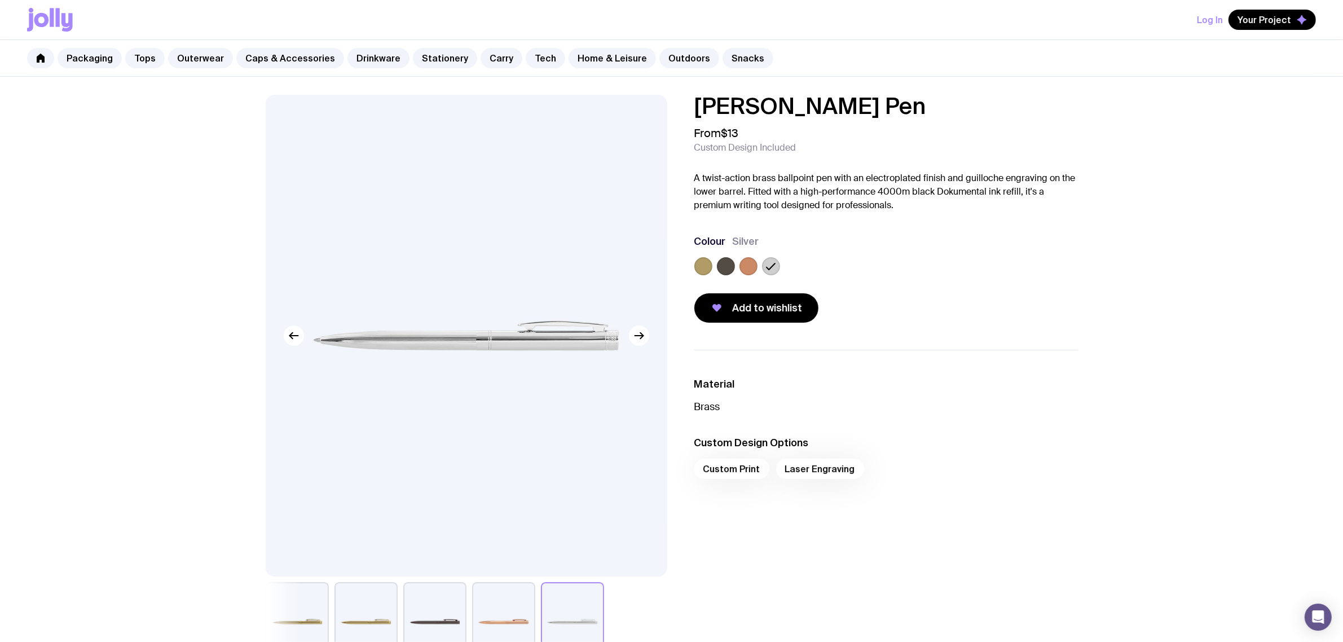
click at [692, 269] on div "Kennedy Pen From $13 Custom Design Included A twist-action brass ballpoint pen …" at bounding box center [877, 209] width 402 height 228
click at [533, 60] on link "Tech" at bounding box center [545, 58] width 39 height 20
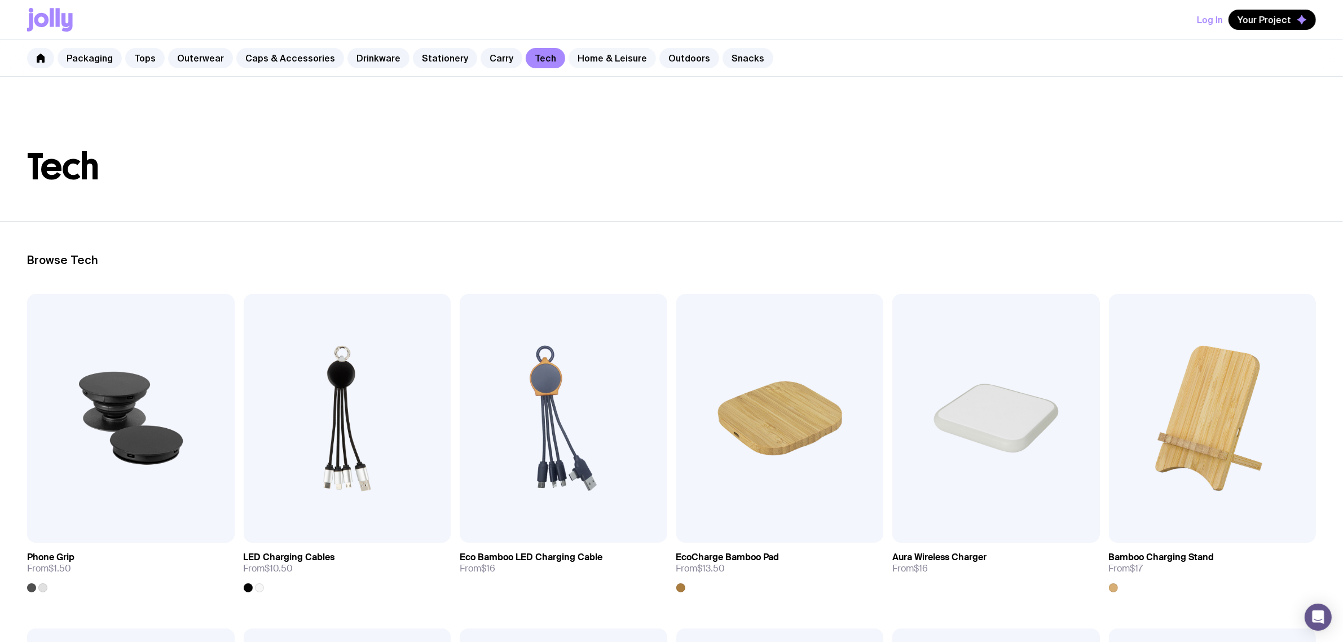
click at [602, 62] on link "Home & Leisure" at bounding box center [612, 58] width 87 height 20
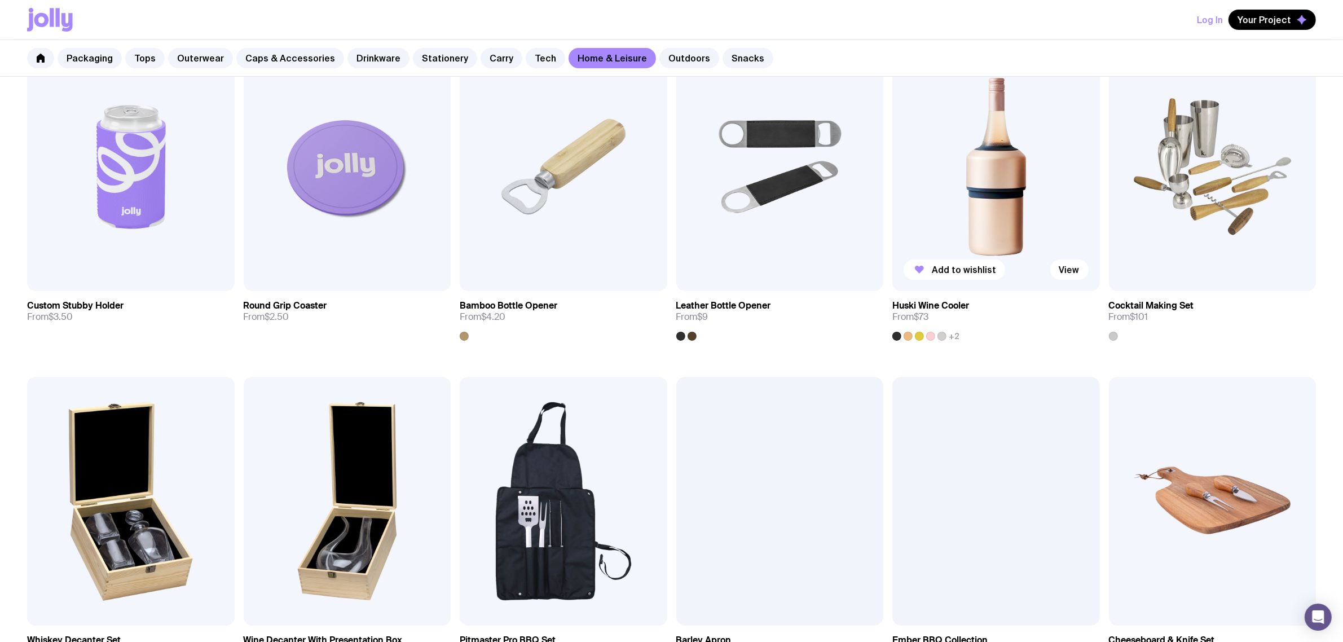
scroll to position [212, 0]
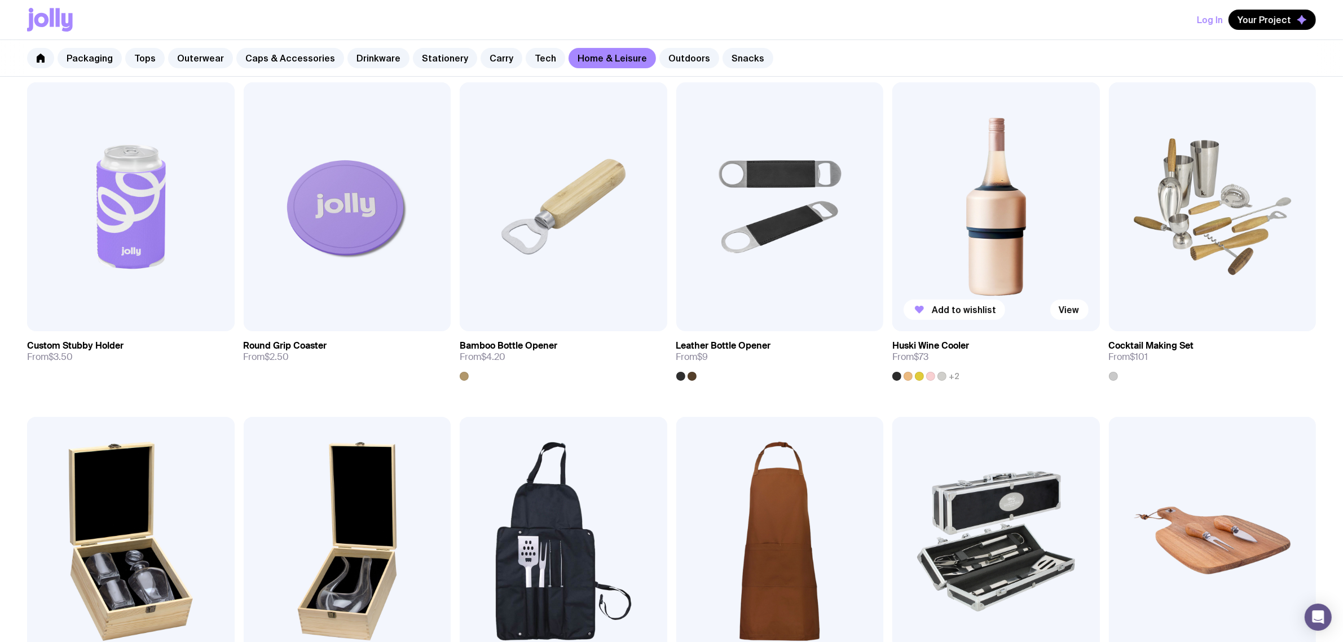
click at [974, 240] on img at bounding box center [996, 206] width 208 height 249
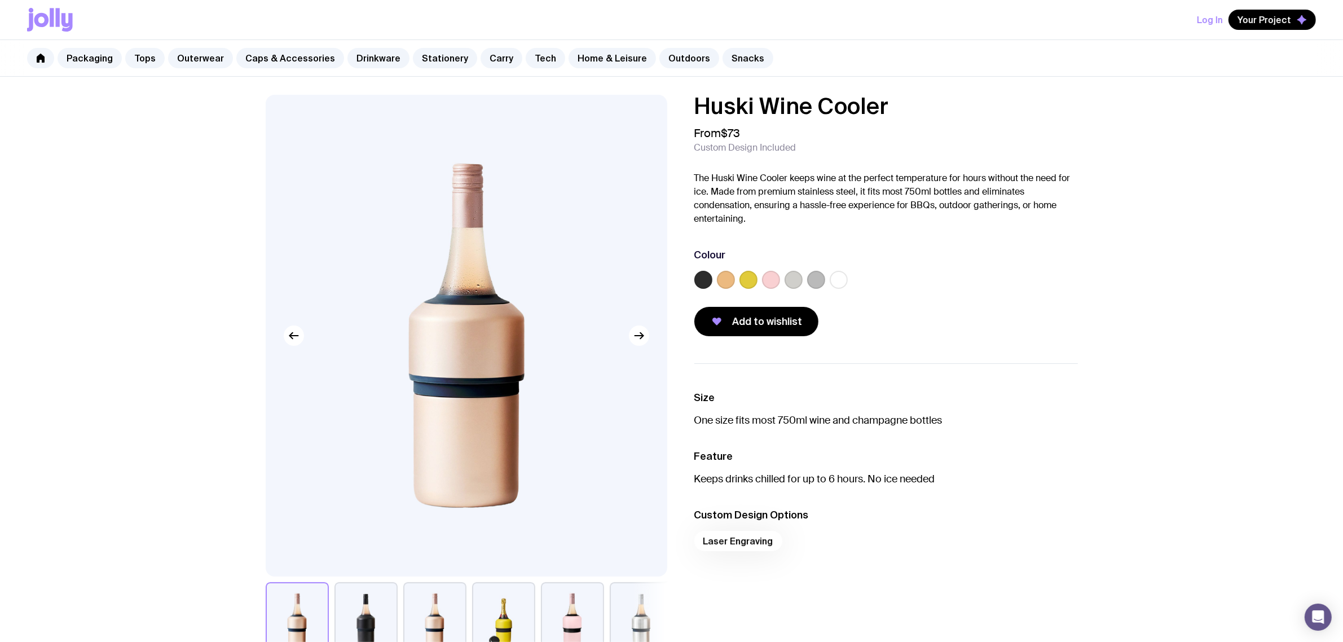
click at [703, 270] on div "Colour" at bounding box center [886, 270] width 384 height 45
click at [704, 278] on label at bounding box center [703, 280] width 18 height 18
click at [0, 0] on input "radio" at bounding box center [0, 0] width 0 height 0
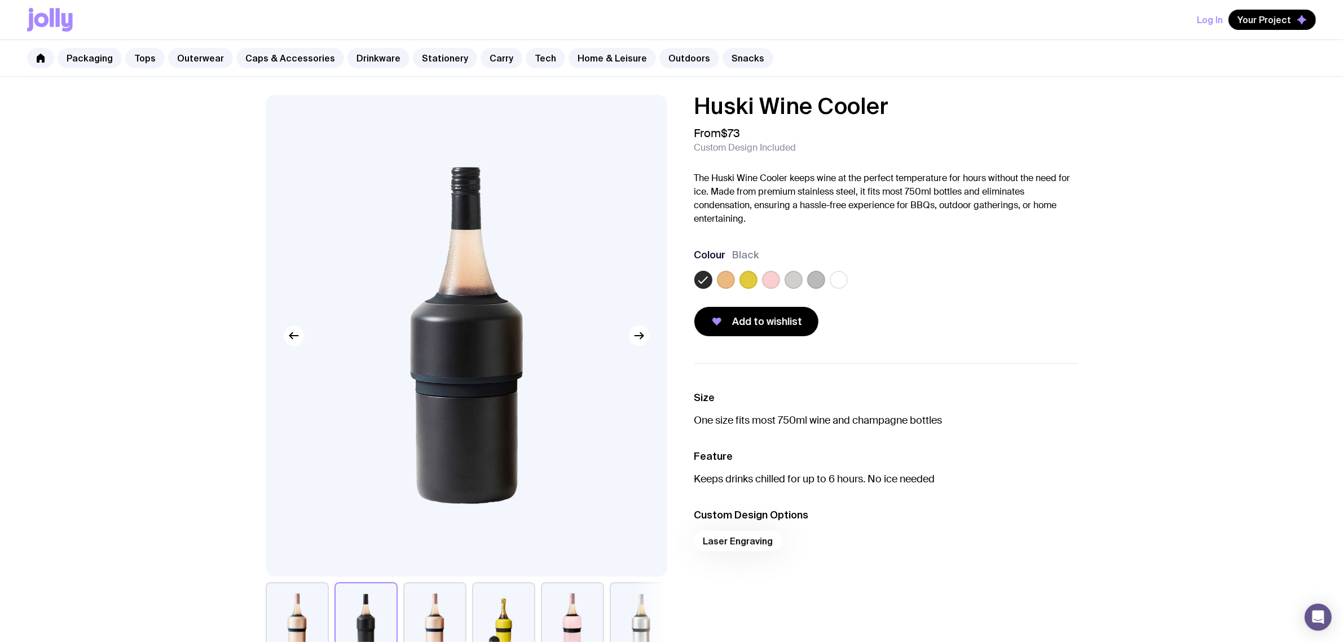
click at [706, 278] on icon at bounding box center [703, 280] width 8 height 6
click at [0, 0] on input "radio" at bounding box center [0, 0] width 0 height 0
click at [703, 278] on icon at bounding box center [704, 280] width 14 height 14
click at [0, 0] on input "radio" at bounding box center [0, 0] width 0 height 0
